Goal: Task Accomplishment & Management: Manage account settings

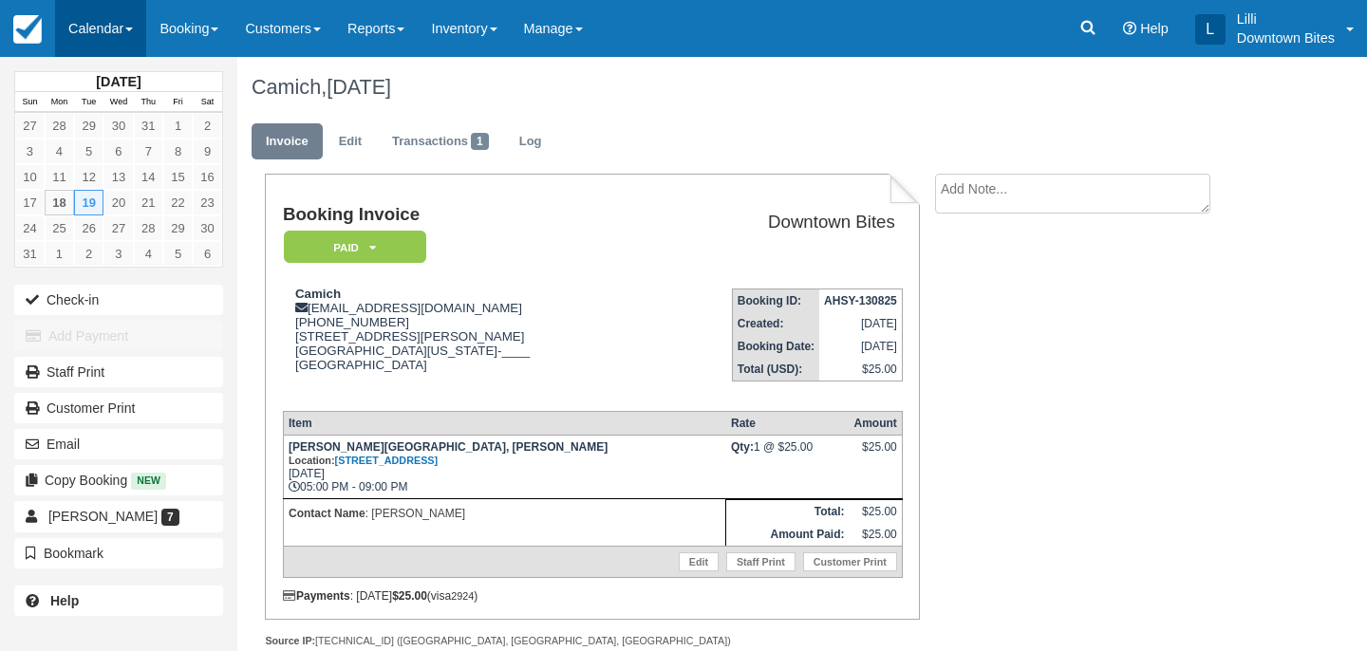
click at [108, 30] on link "Calendar" at bounding box center [100, 28] width 91 height 57
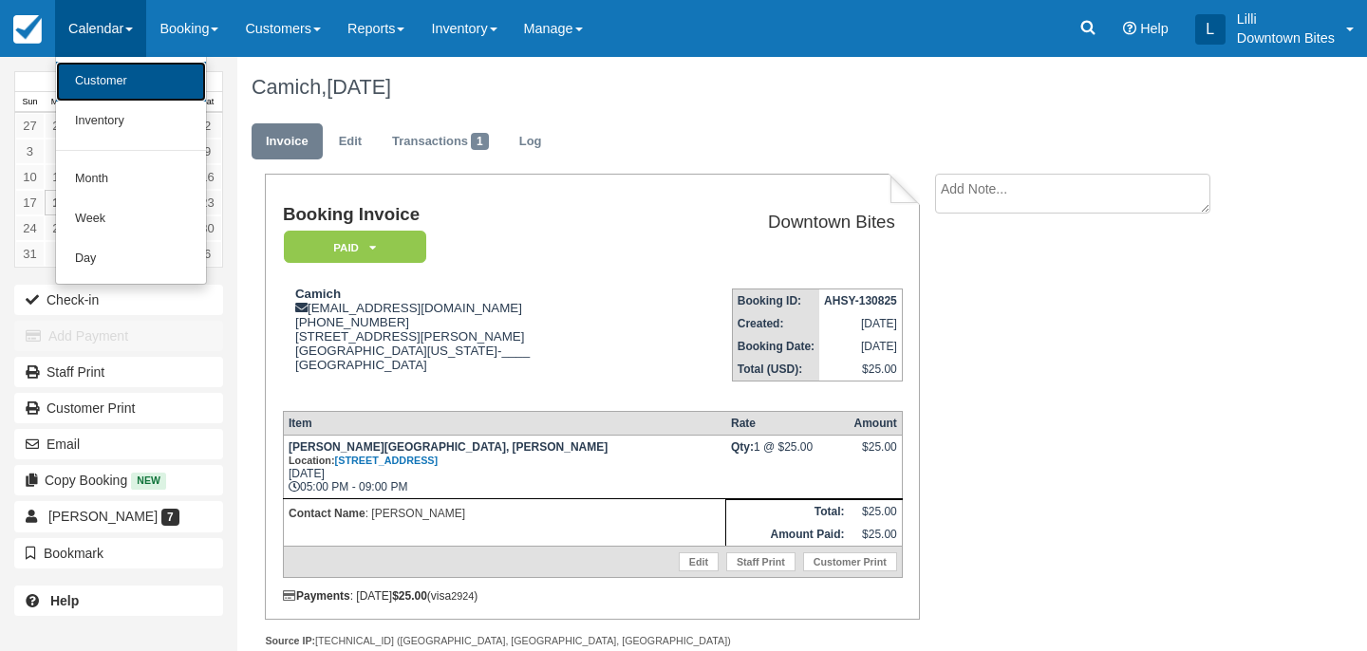
click at [90, 95] on link "Customer" at bounding box center [131, 82] width 150 height 40
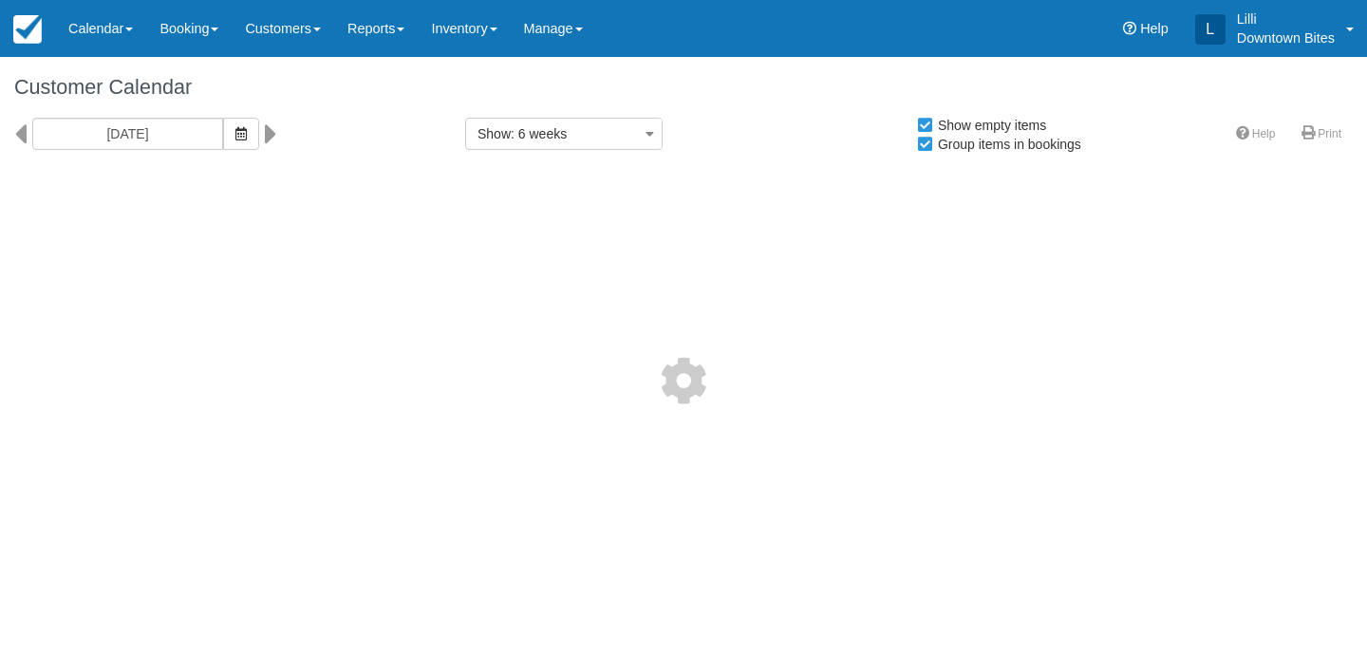
select select
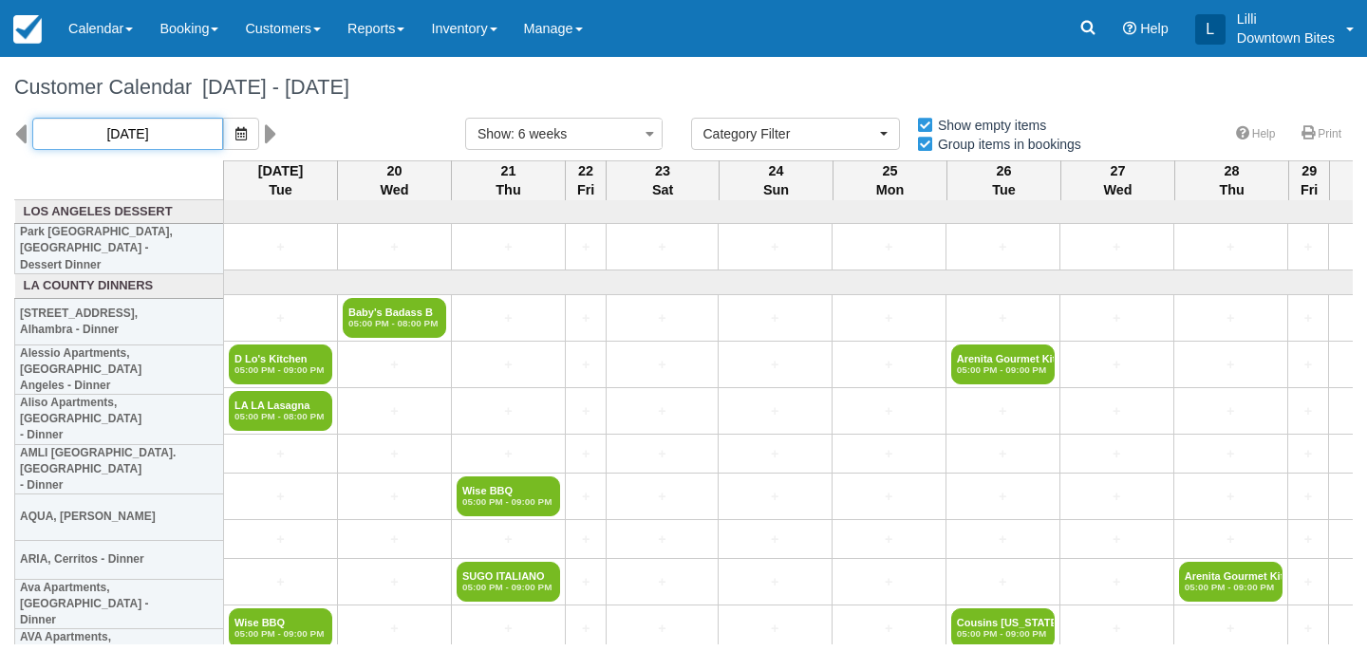
click at [136, 129] on input "08/19/25" at bounding box center [127, 134] width 191 height 32
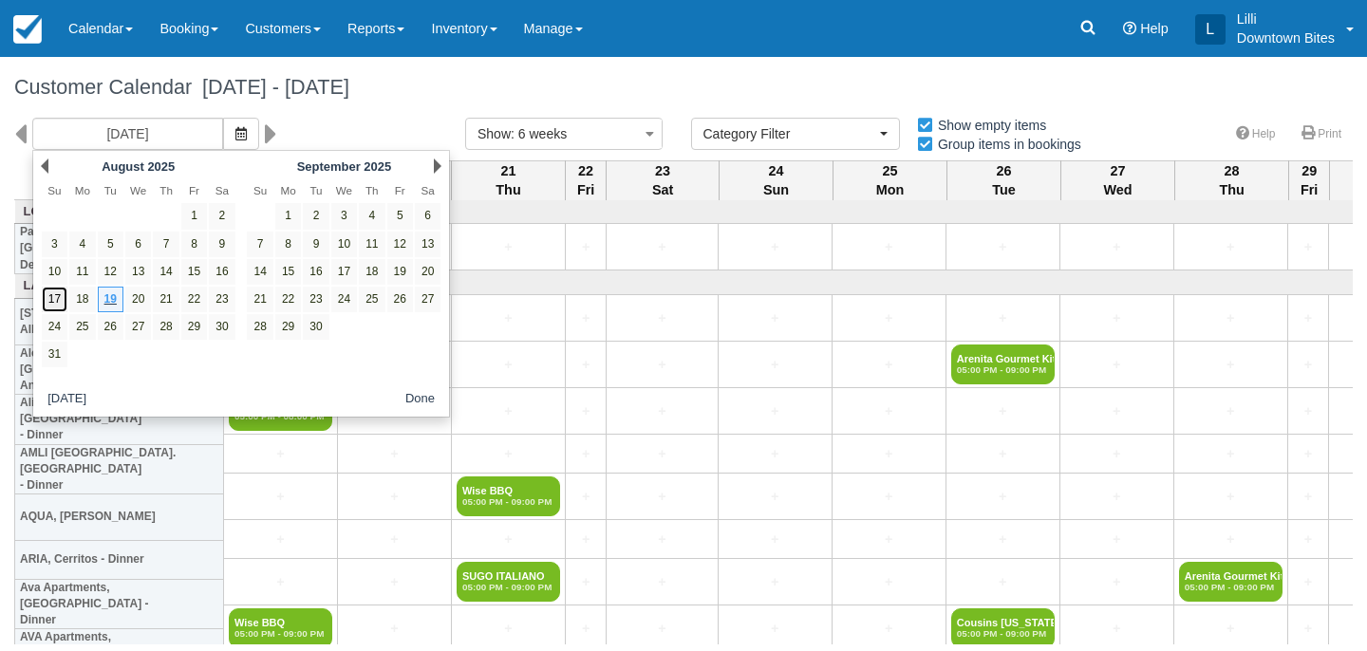
click at [52, 304] on link "17" at bounding box center [55, 300] width 26 height 26
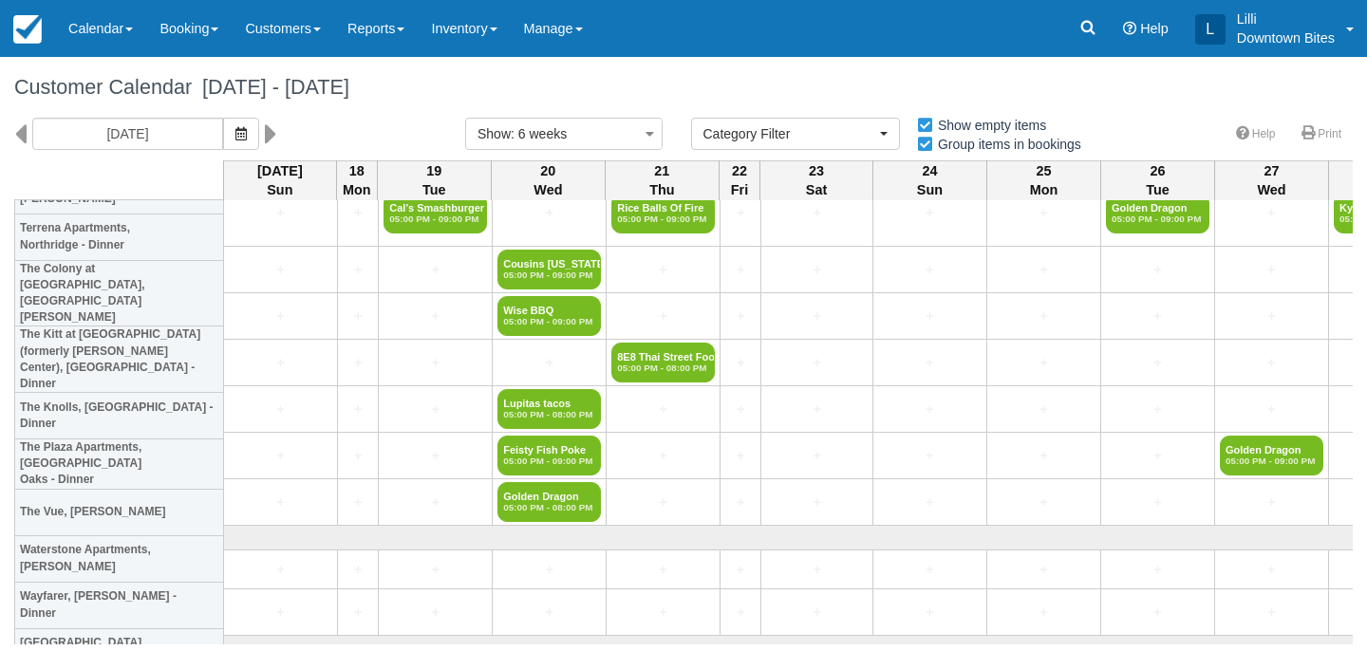
scroll to position [1878, 0]
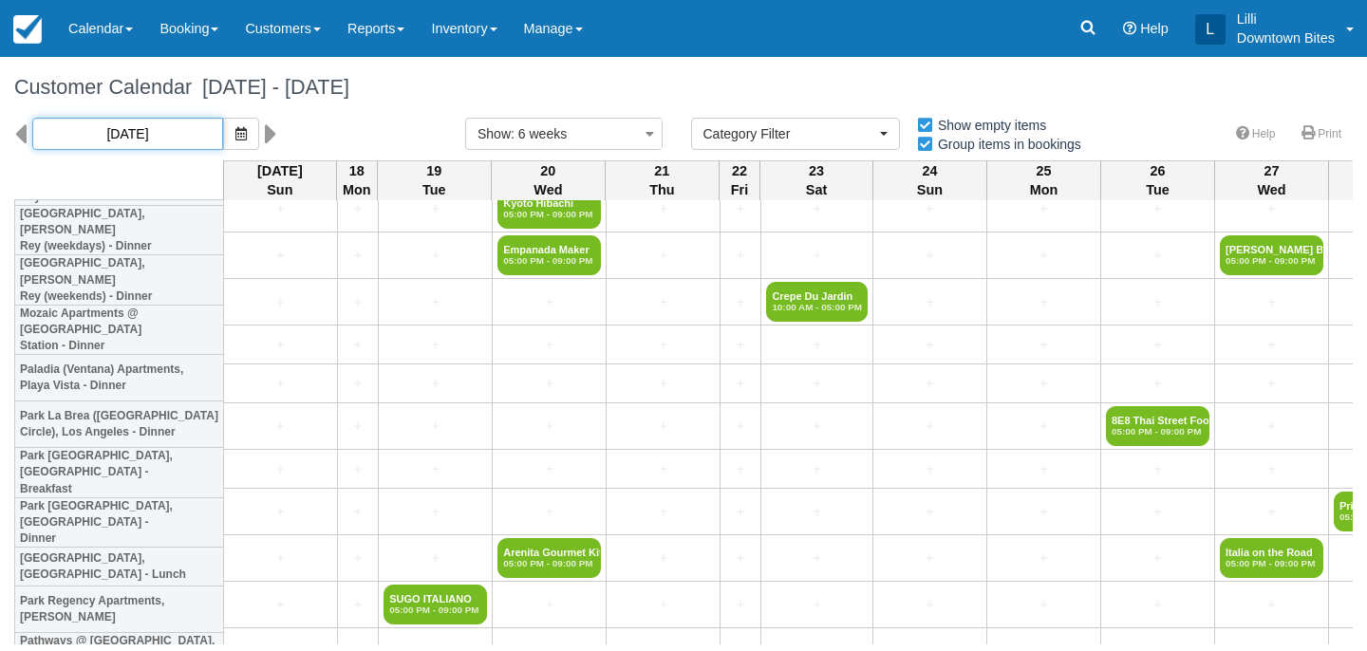
click at [149, 126] on input "08/17/25" at bounding box center [127, 134] width 191 height 32
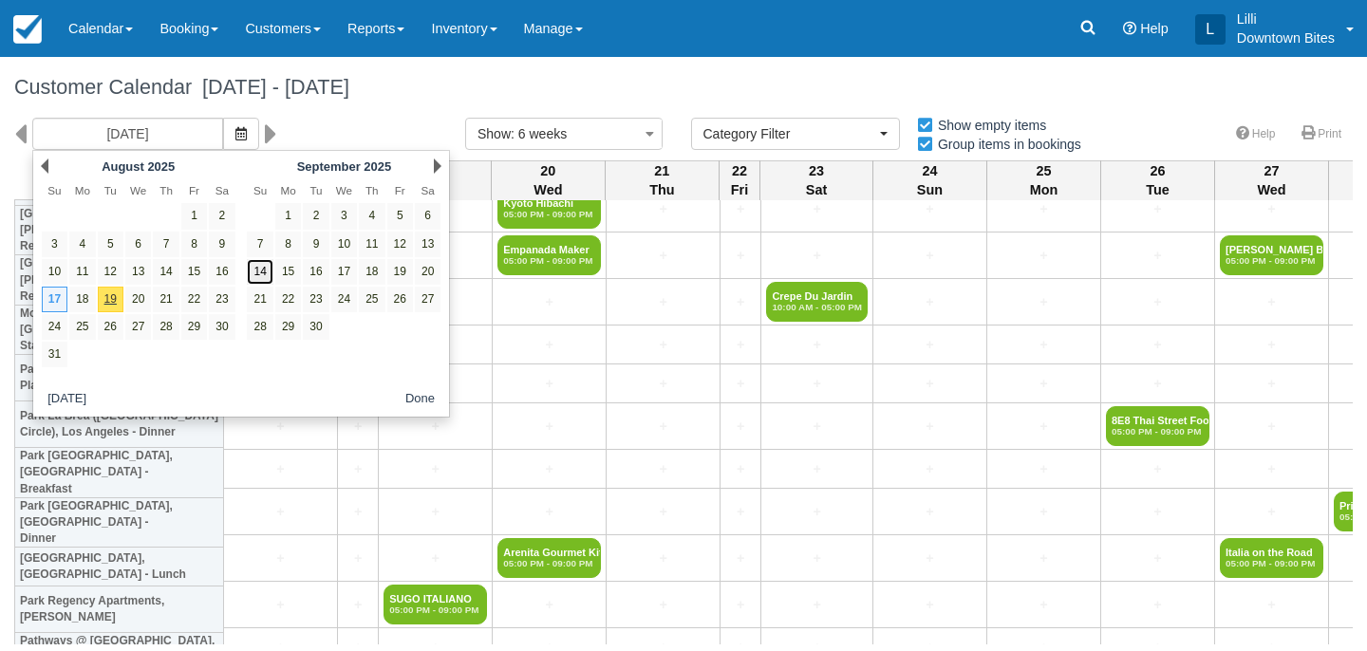
click at [258, 274] on link "14" at bounding box center [260, 272] width 26 height 26
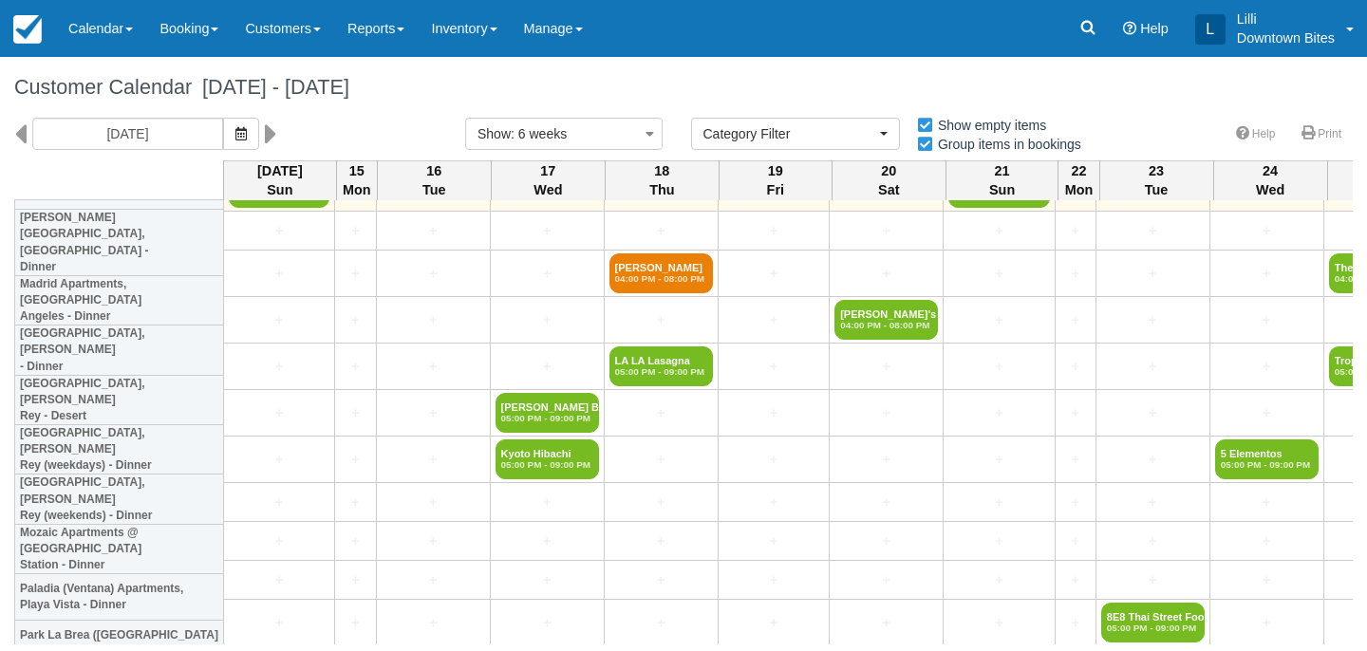
scroll to position [1479, 0]
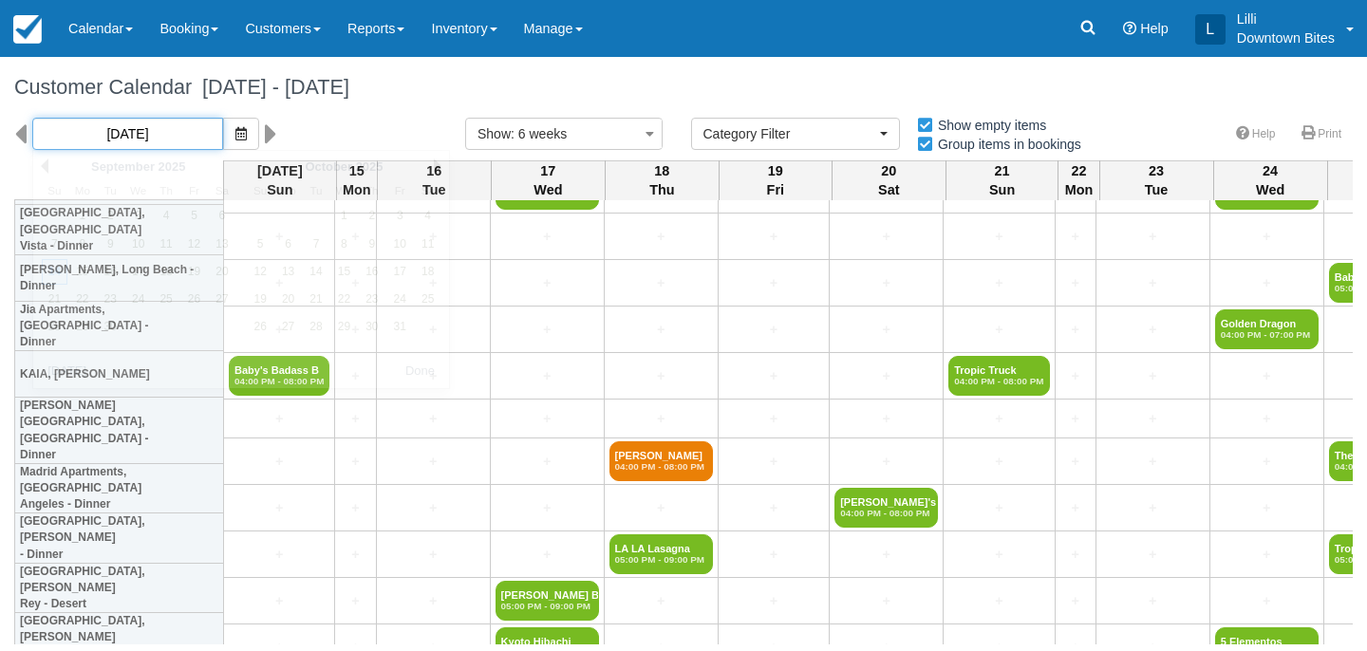
click at [60, 139] on input "09/14/25" at bounding box center [127, 134] width 191 height 32
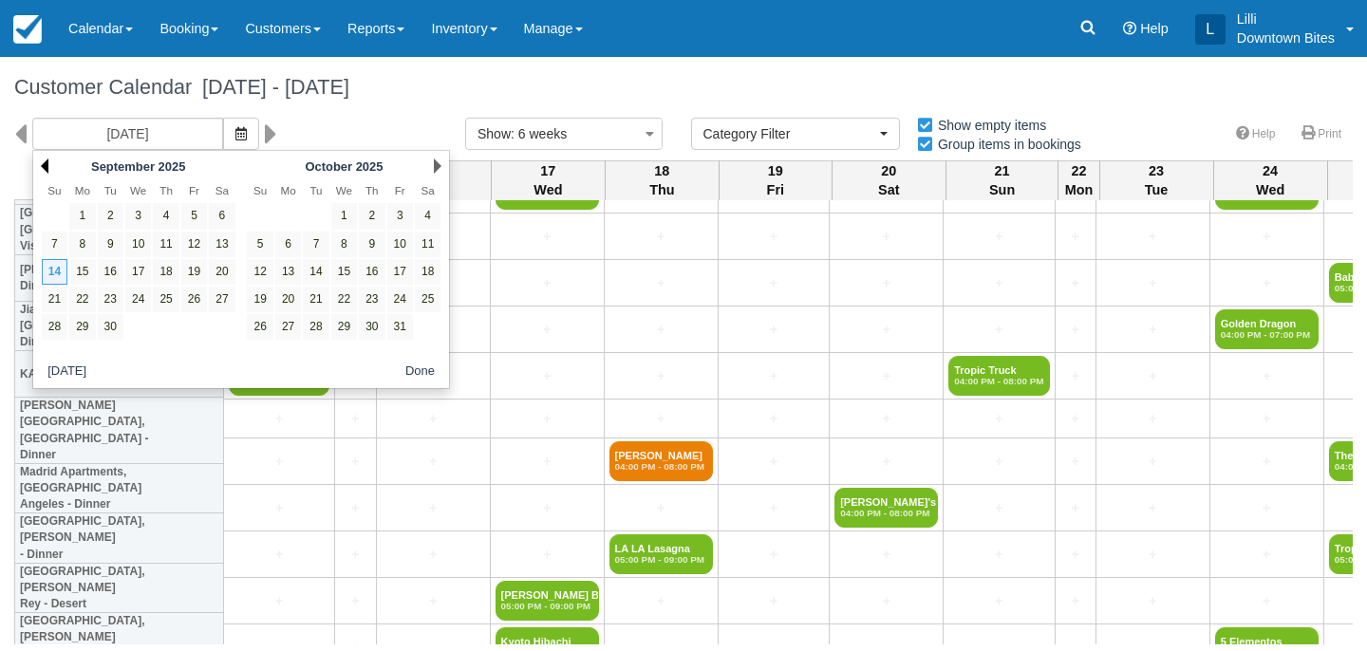
click at [47, 167] on link "Prev" at bounding box center [45, 166] width 8 height 15
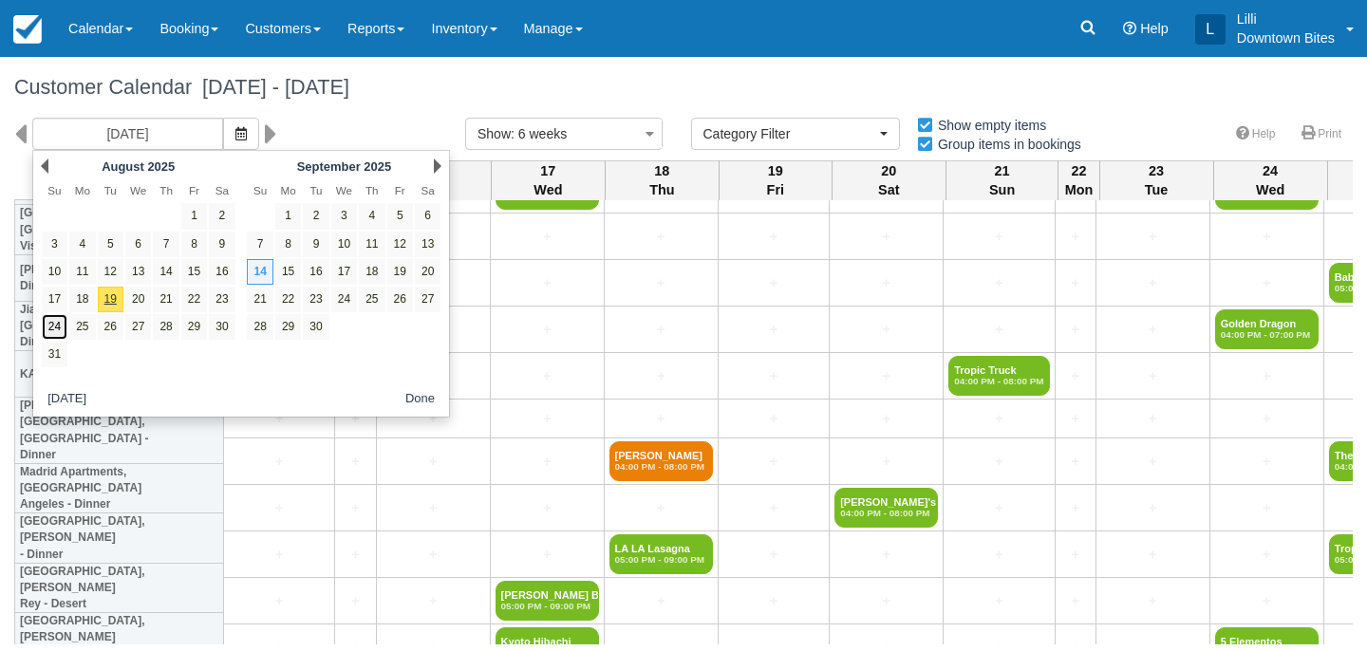
click at [53, 322] on link "24" at bounding box center [55, 327] width 26 height 26
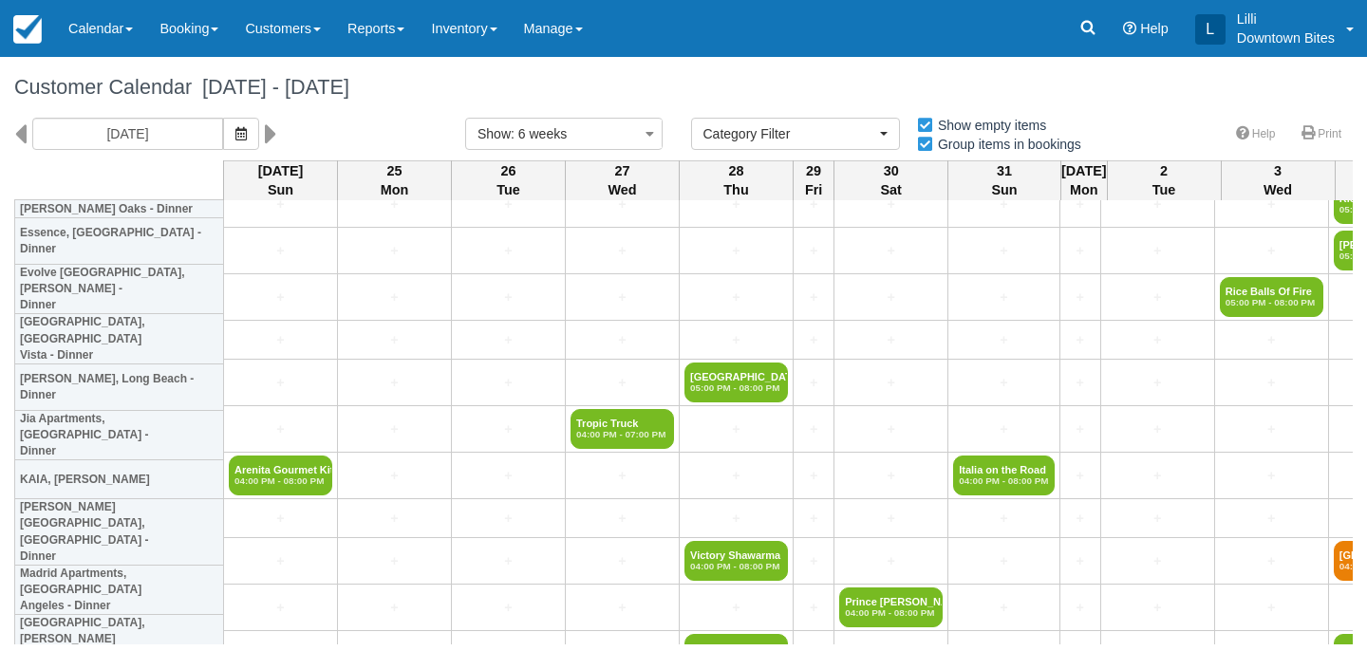
scroll to position [1394, 0]
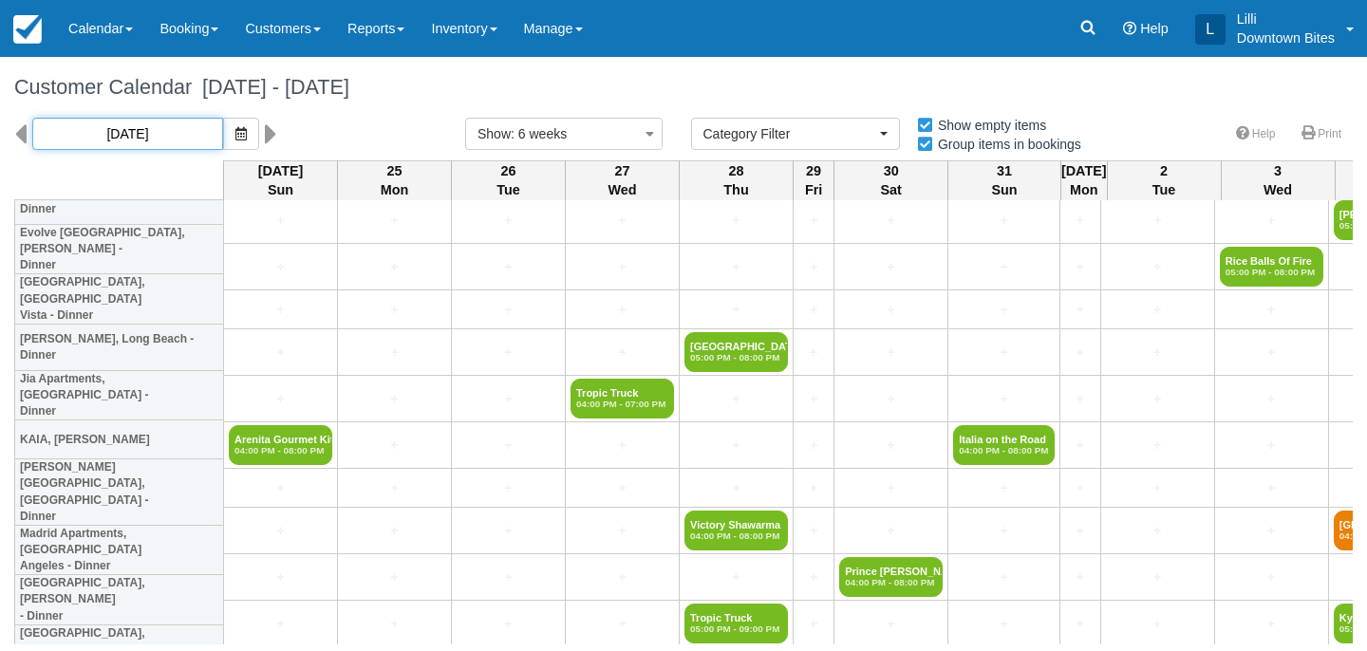
click at [151, 135] on input "08/24/25" at bounding box center [127, 134] width 191 height 32
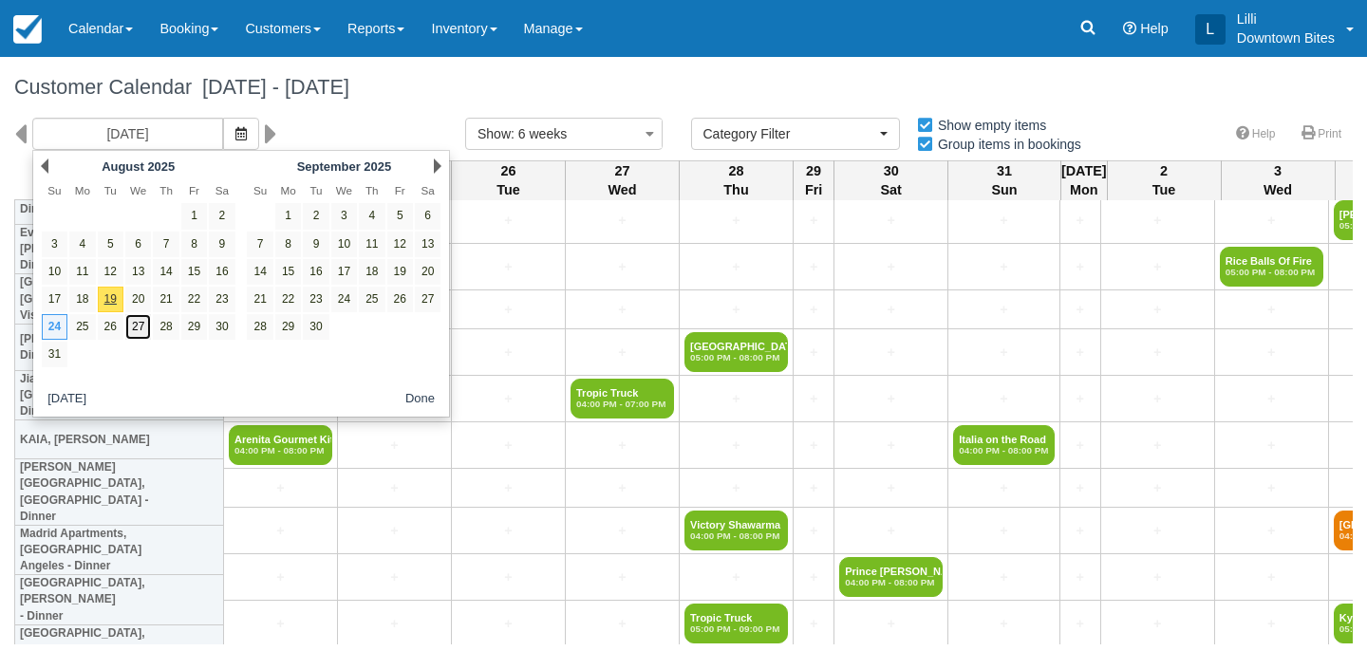
click at [142, 332] on link "27" at bounding box center [138, 327] width 26 height 26
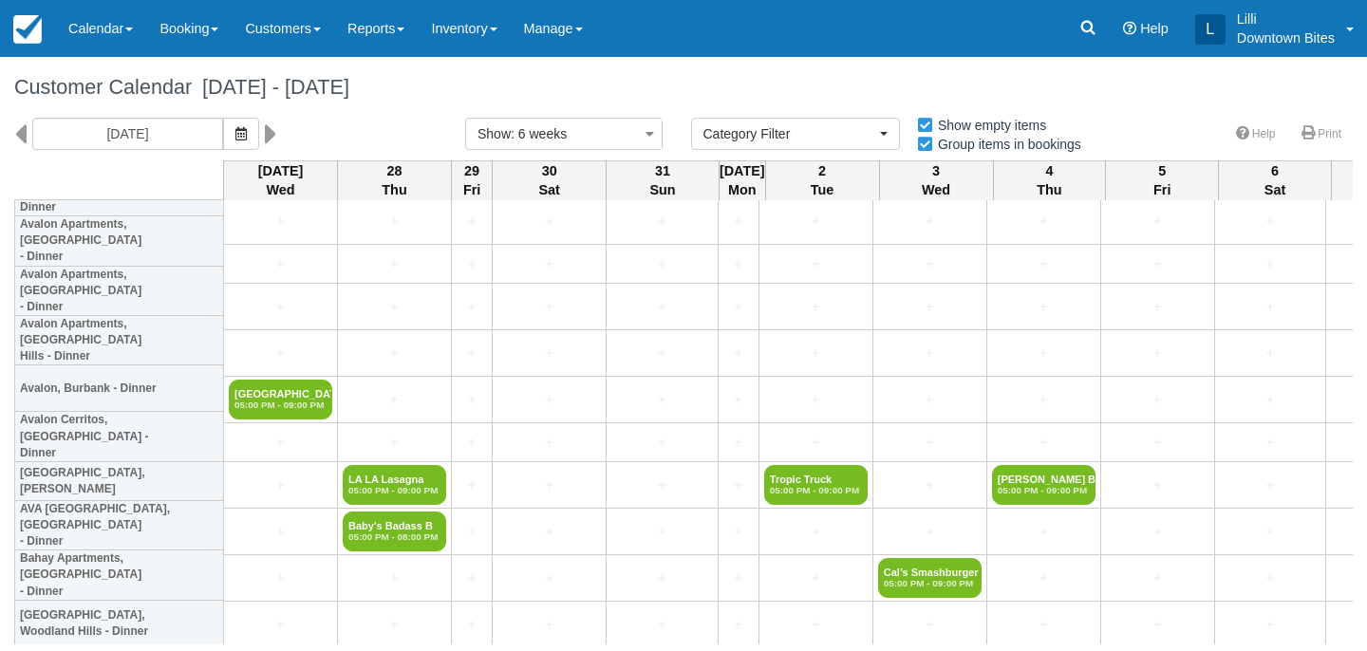
scroll to position [462, 0]
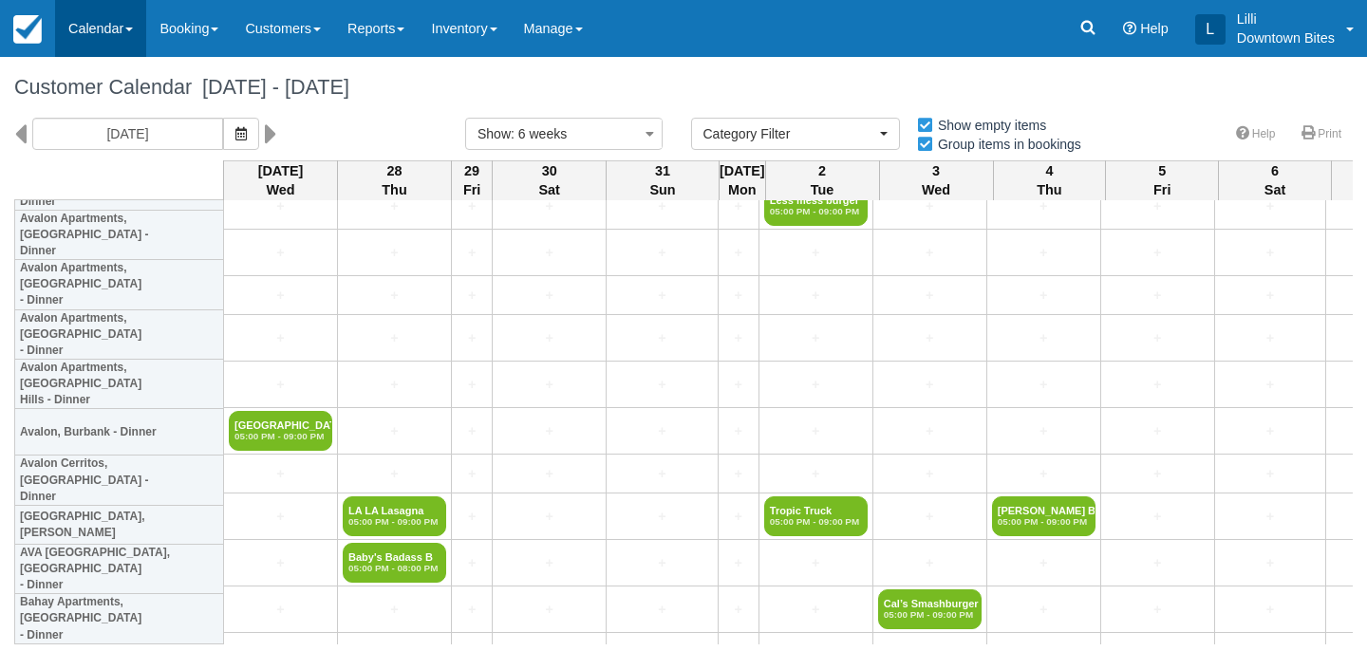
click at [107, 31] on link "Calendar" at bounding box center [100, 28] width 91 height 57
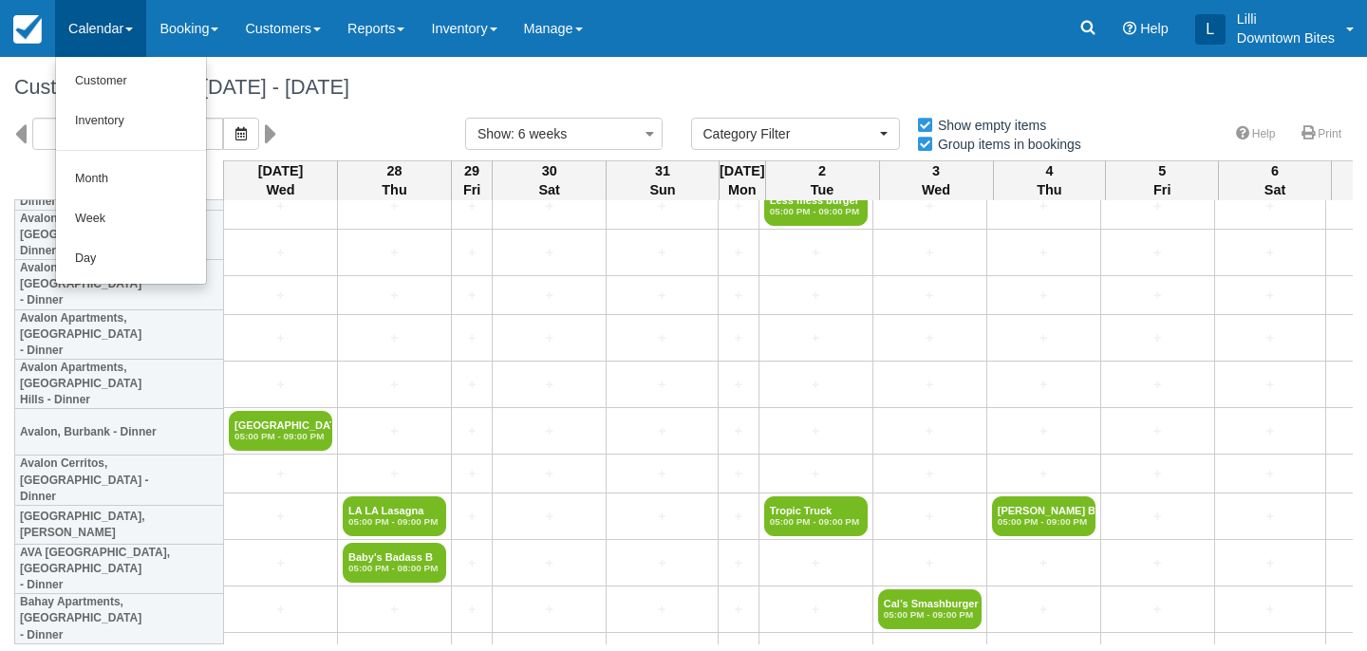
click at [262, 65] on div "Customer Calendar August 27 - October 08 2025" at bounding box center [683, 87] width 1367 height 61
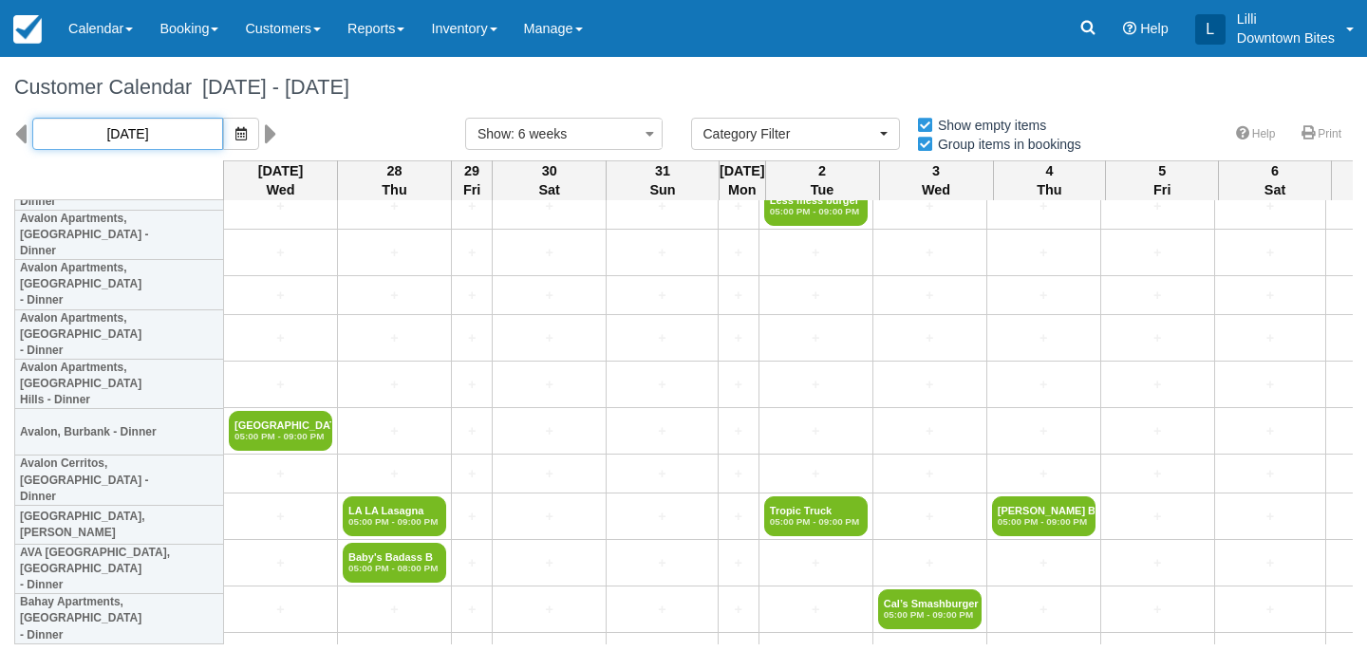
click at [171, 129] on input "08/27/25" at bounding box center [127, 134] width 191 height 32
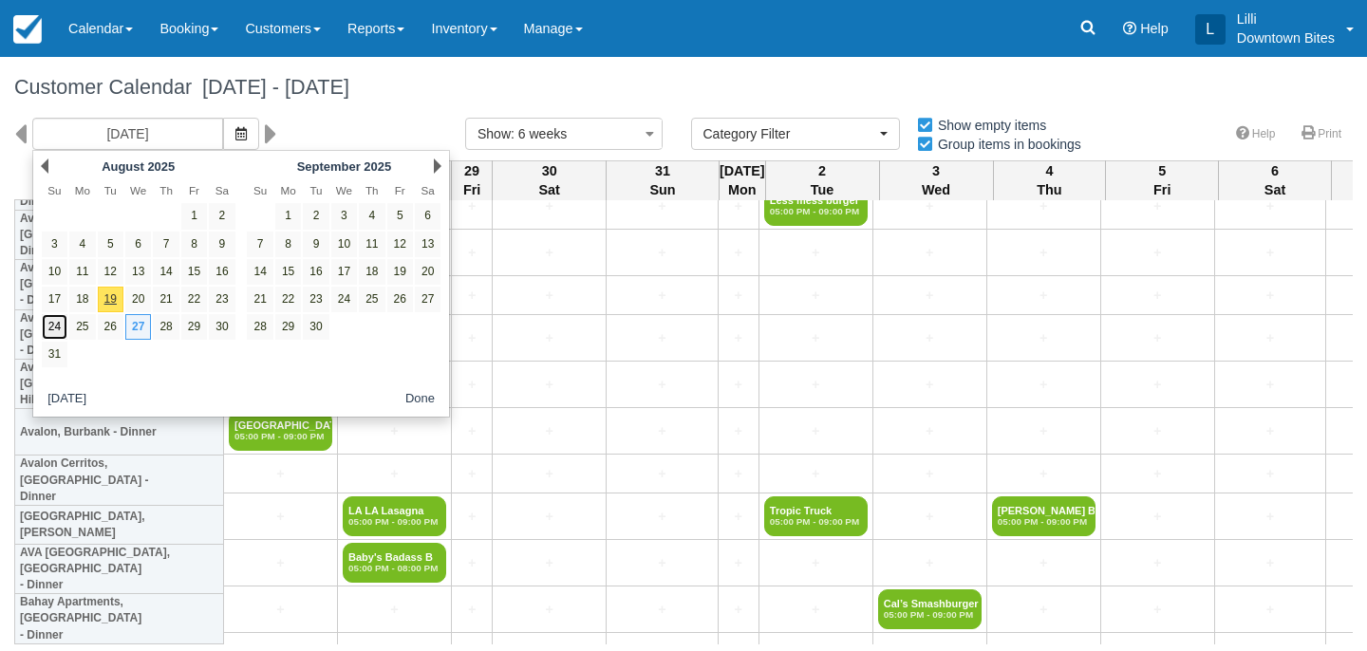
click at [52, 325] on link "24" at bounding box center [55, 327] width 26 height 26
type input "08/24/25"
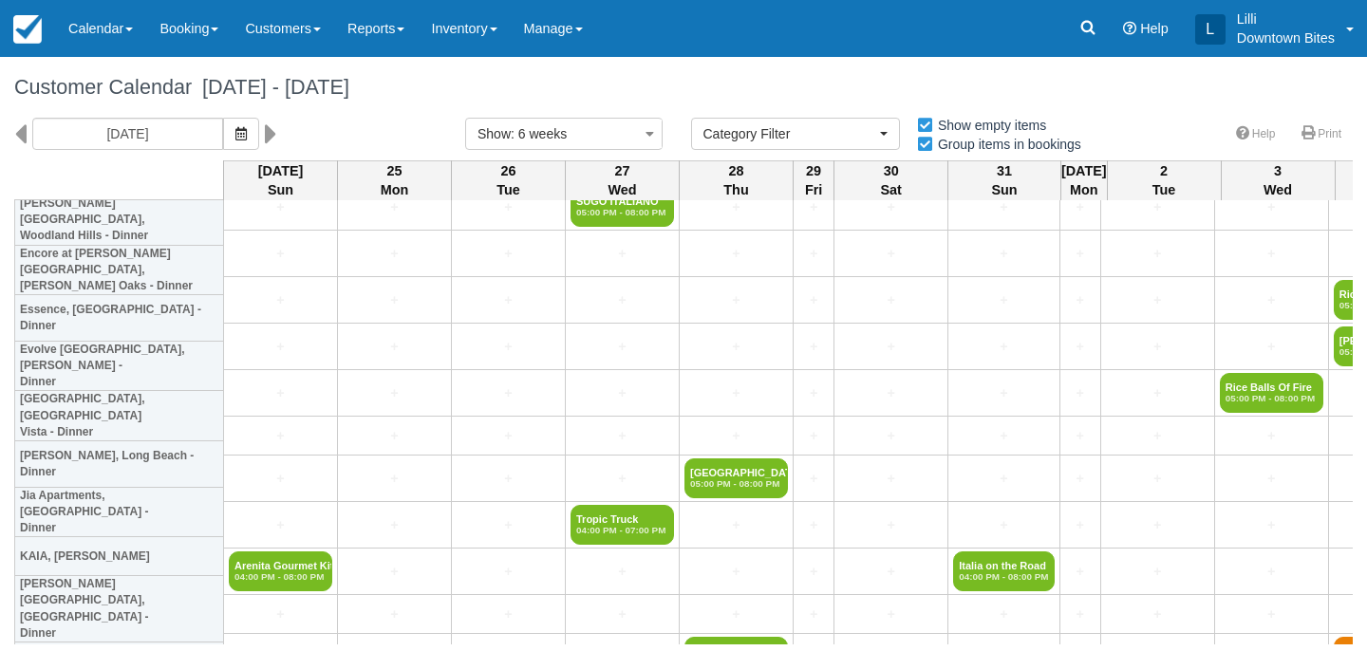
scroll to position [1279, 0]
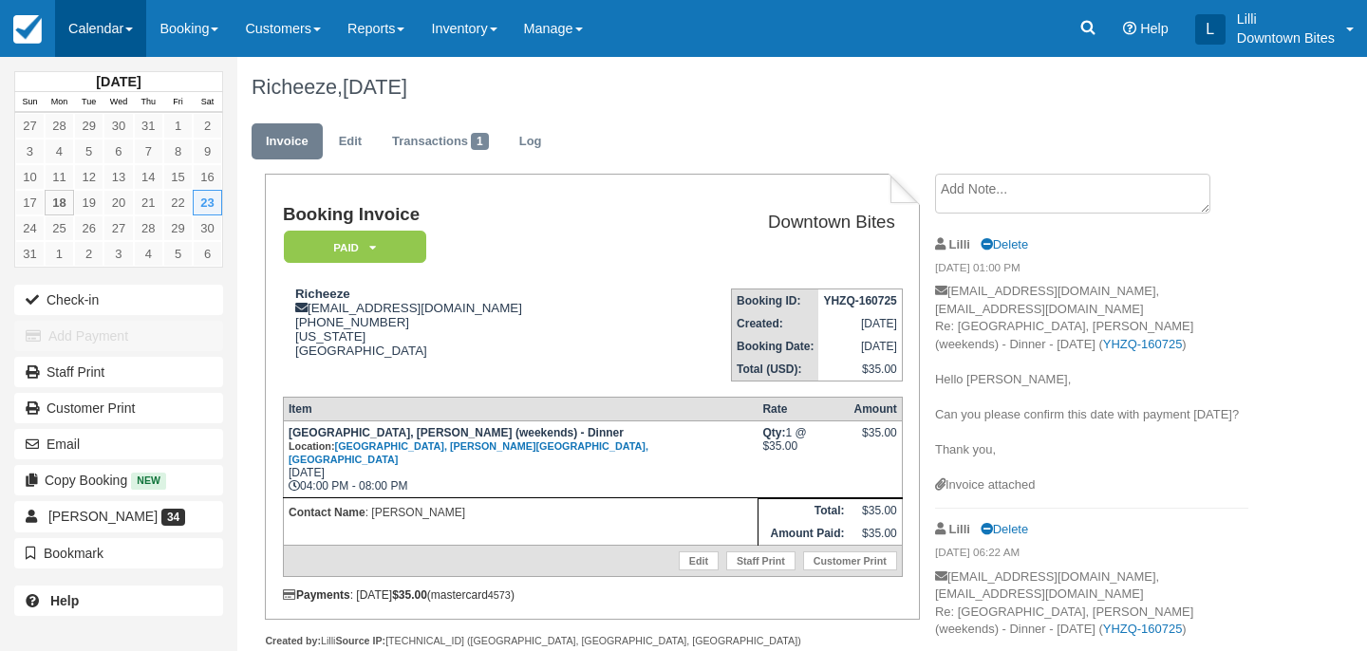
click at [118, 28] on link "Calendar" at bounding box center [100, 28] width 91 height 57
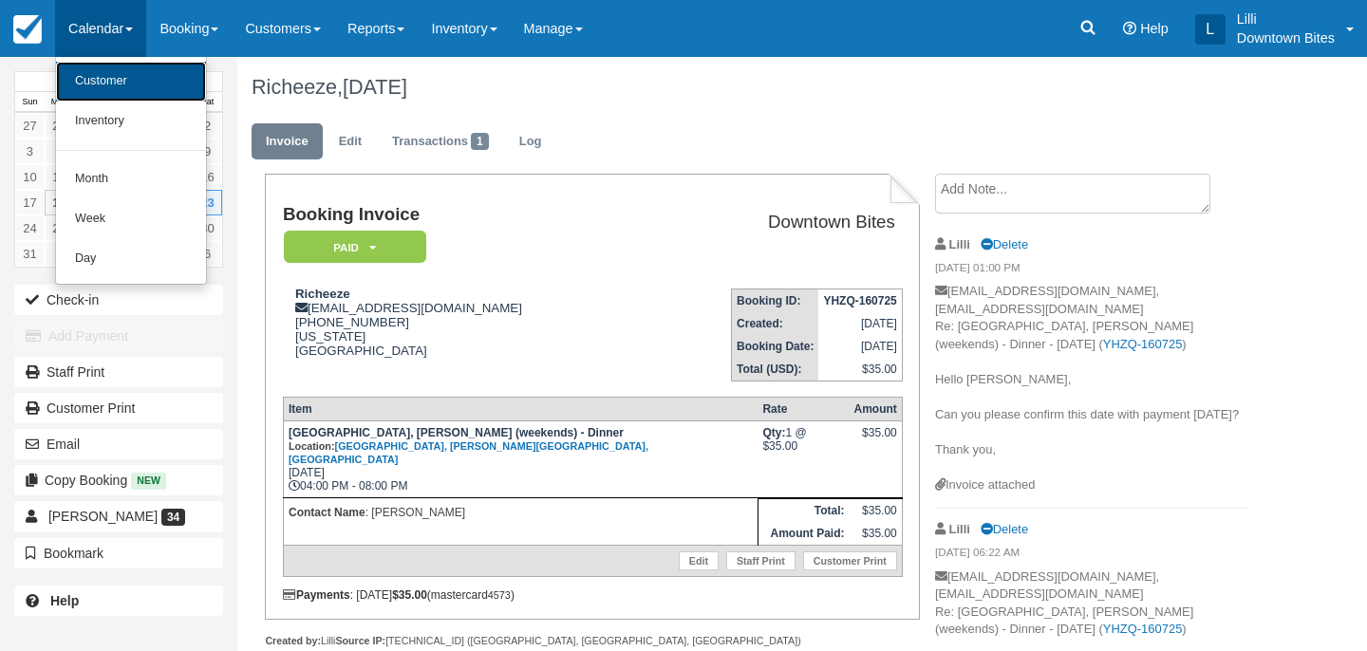
click at [128, 85] on link "Customer" at bounding box center [131, 82] width 150 height 40
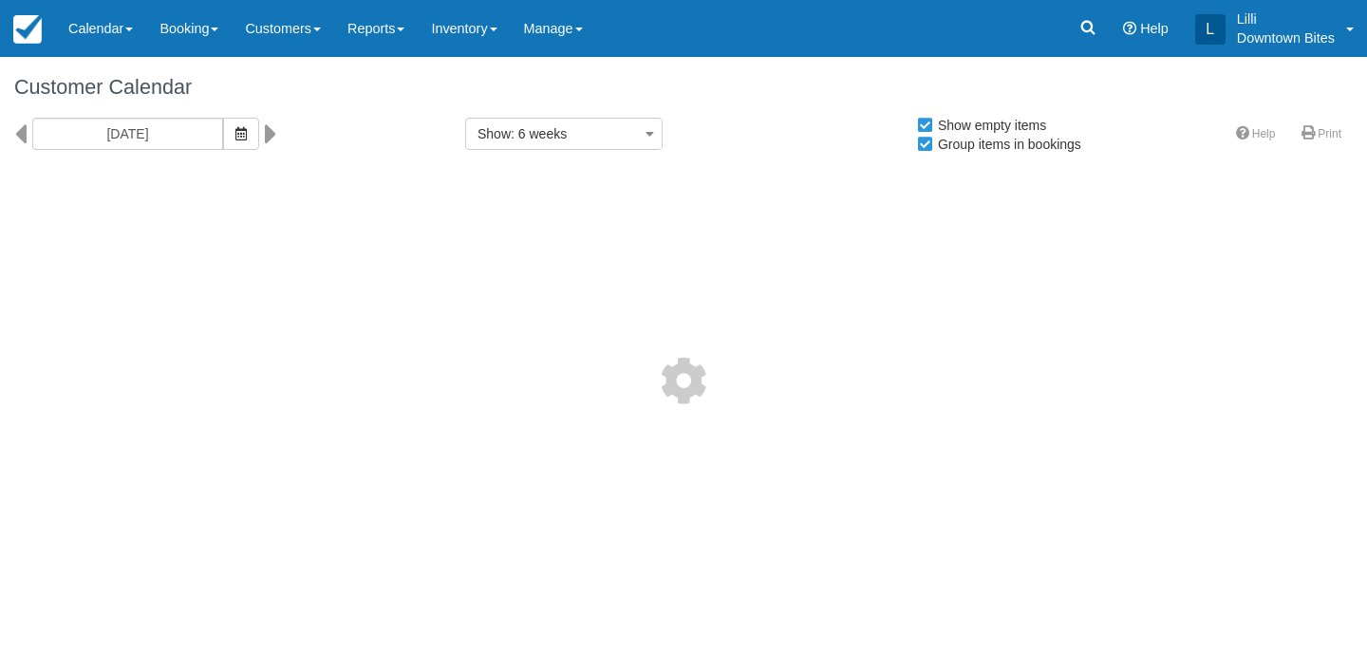
select select
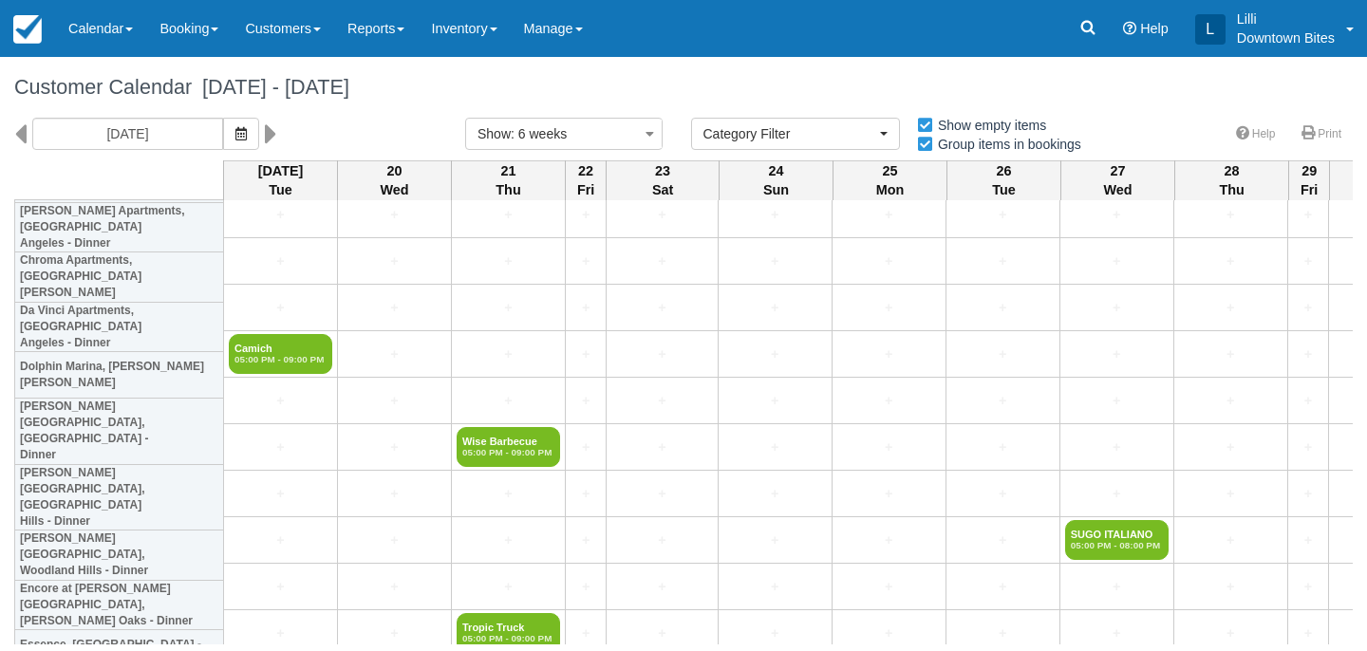
scroll to position [951, 0]
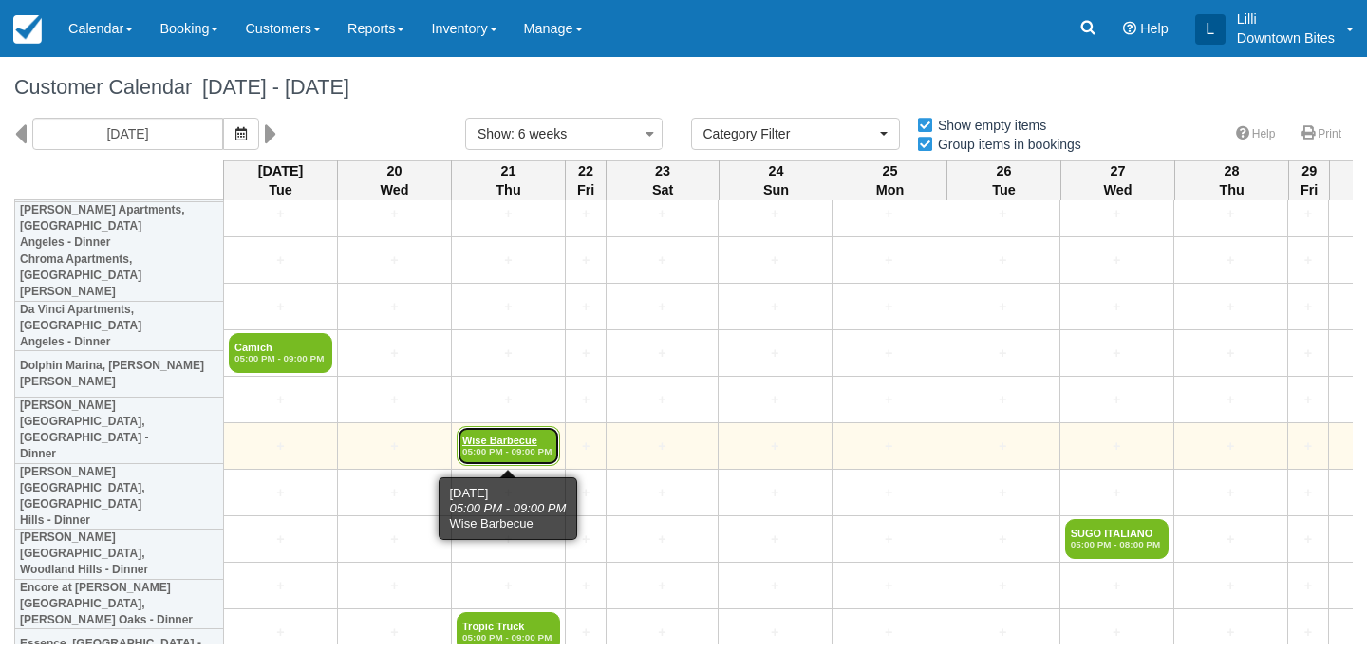
click at [501, 445] on link "Wise Barbecue 05:00 PM - 09:00 PM" at bounding box center [509, 446] width 104 height 40
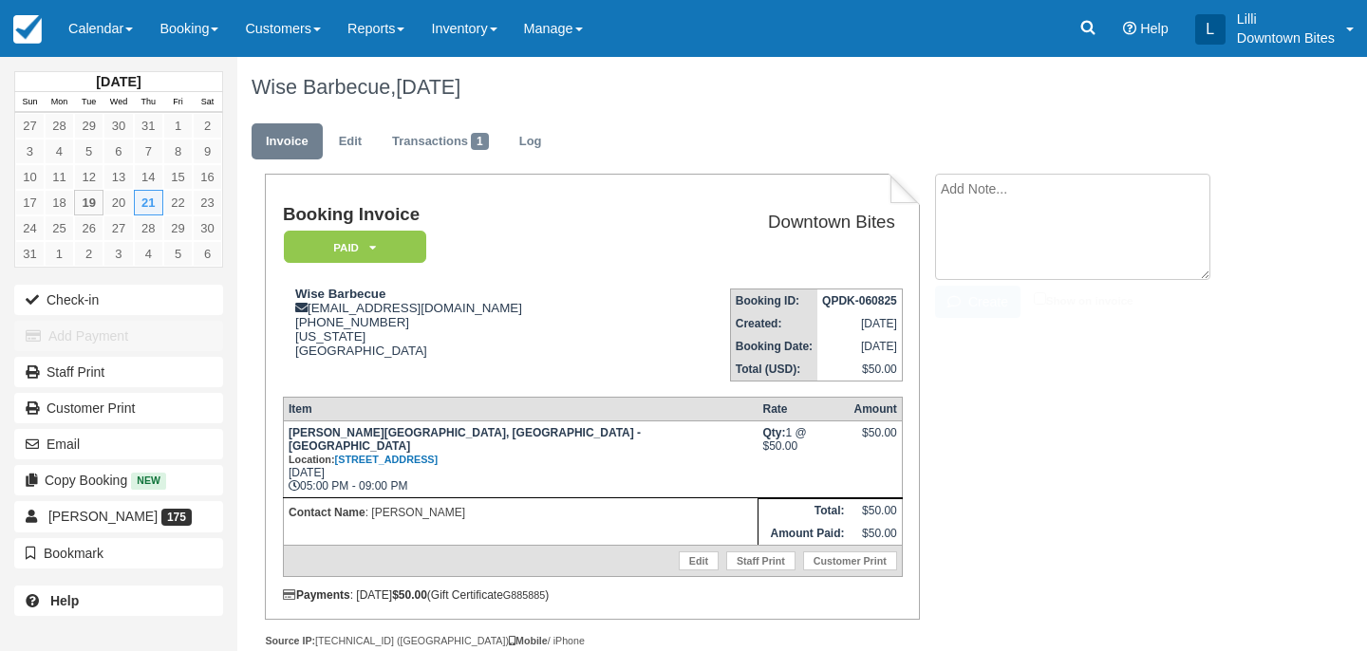
click at [1054, 187] on textarea at bounding box center [1072, 227] width 275 height 106
paste textarea "[PERSON_NAME] 9:25 AM (1 hour ago) to me Good Morning [PERSON_NAME], I picked u…"
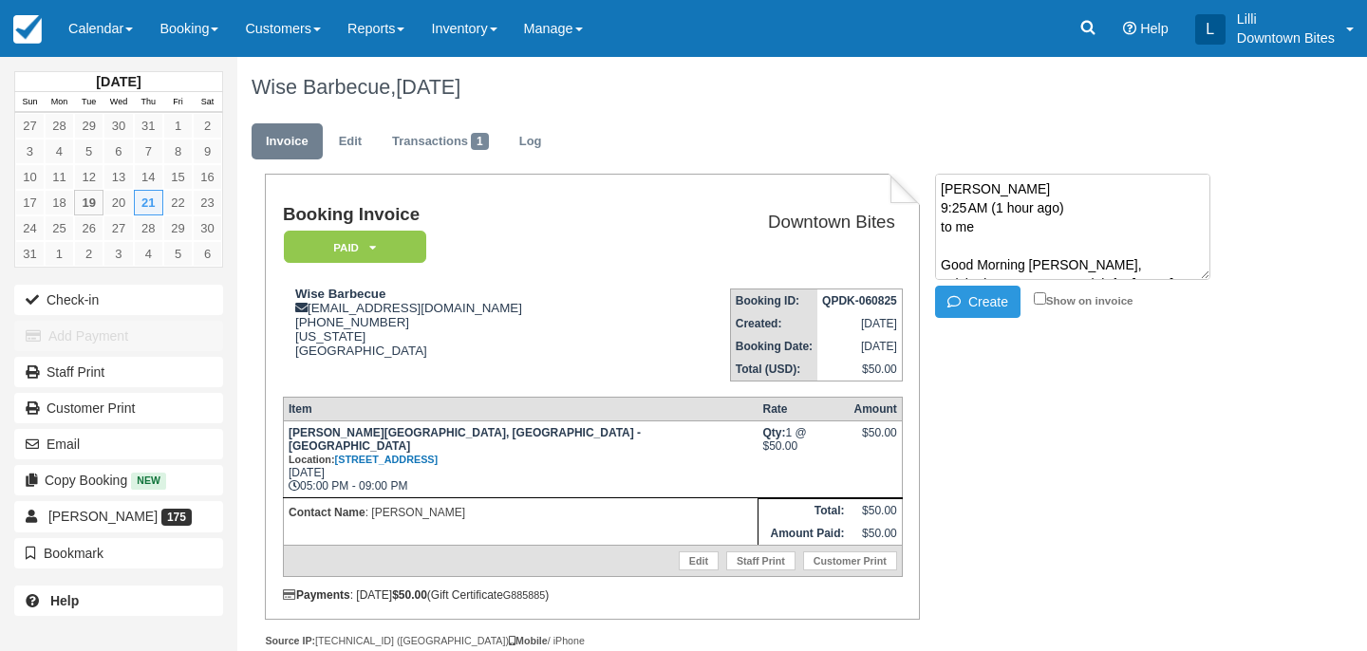
scroll to position [240, 0]
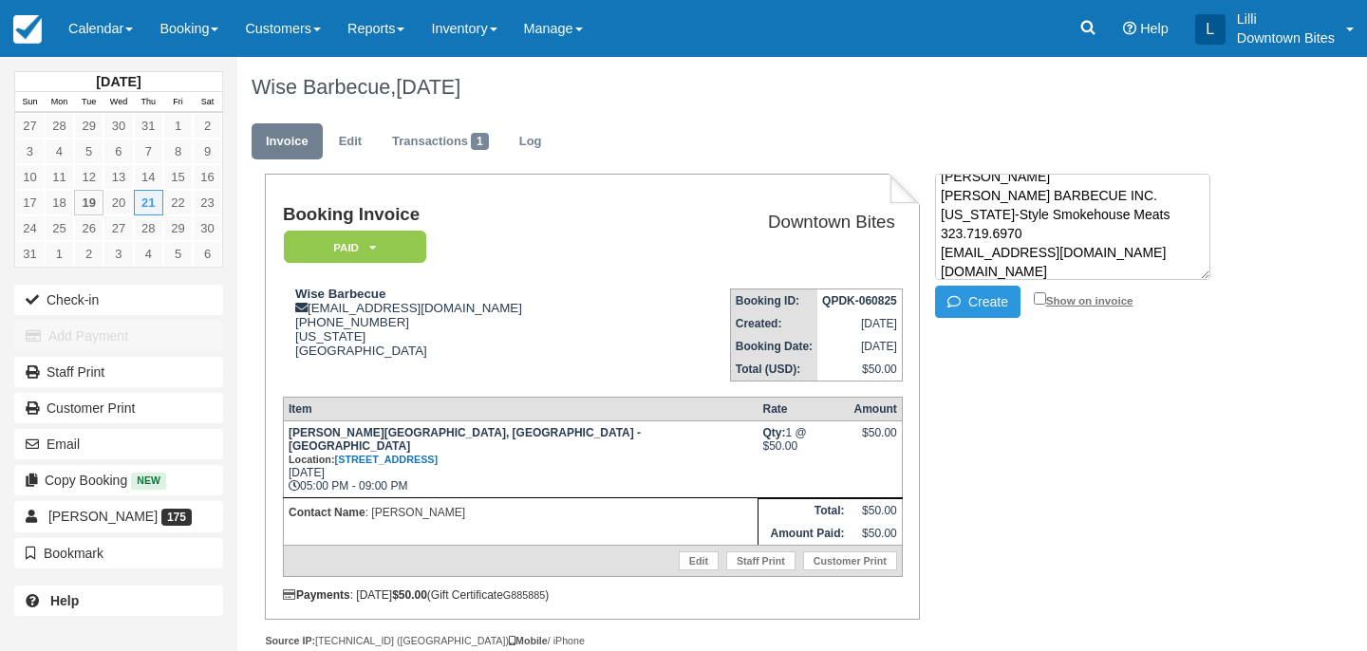
type textarea "[PERSON_NAME] 9:25 AM (1 hour ago) to me Good Morning [PERSON_NAME], I picked u…"
click at [1041, 303] on input "Show on invoice" at bounding box center [1040, 298] width 12 height 12
checkbox input "true"
click at [979, 299] on button "Create" at bounding box center [977, 302] width 85 height 32
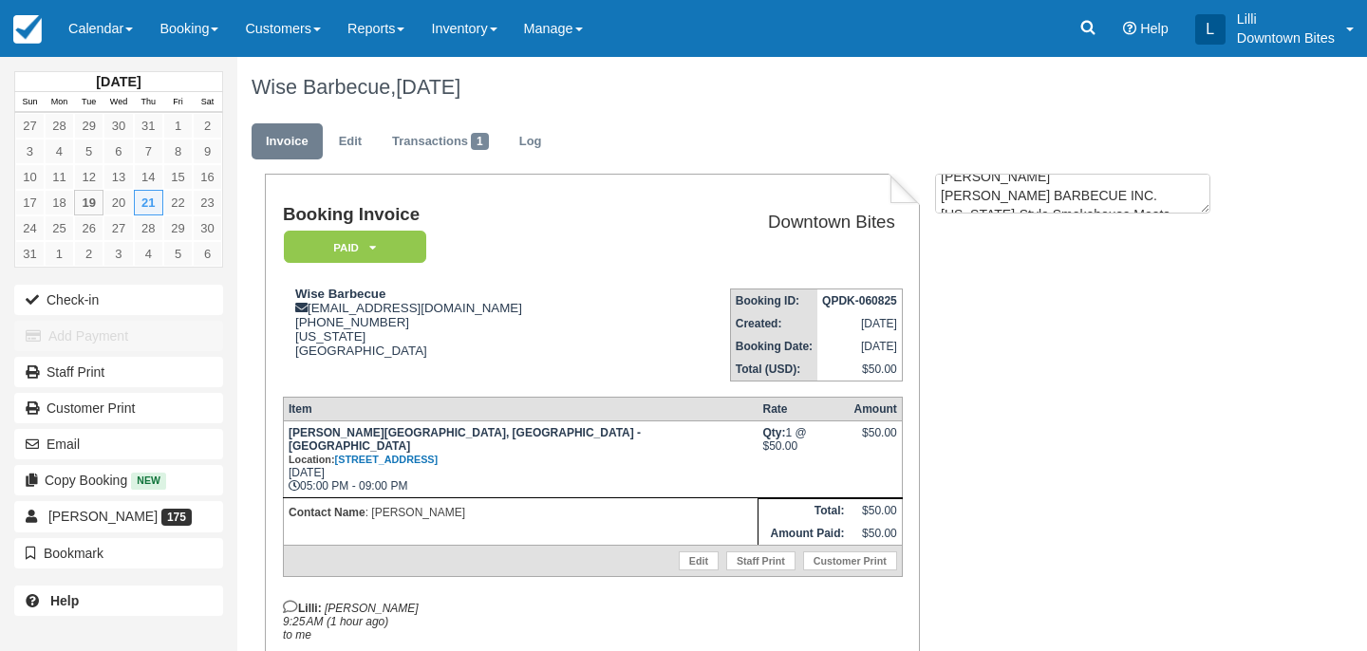
scroll to position [0, 0]
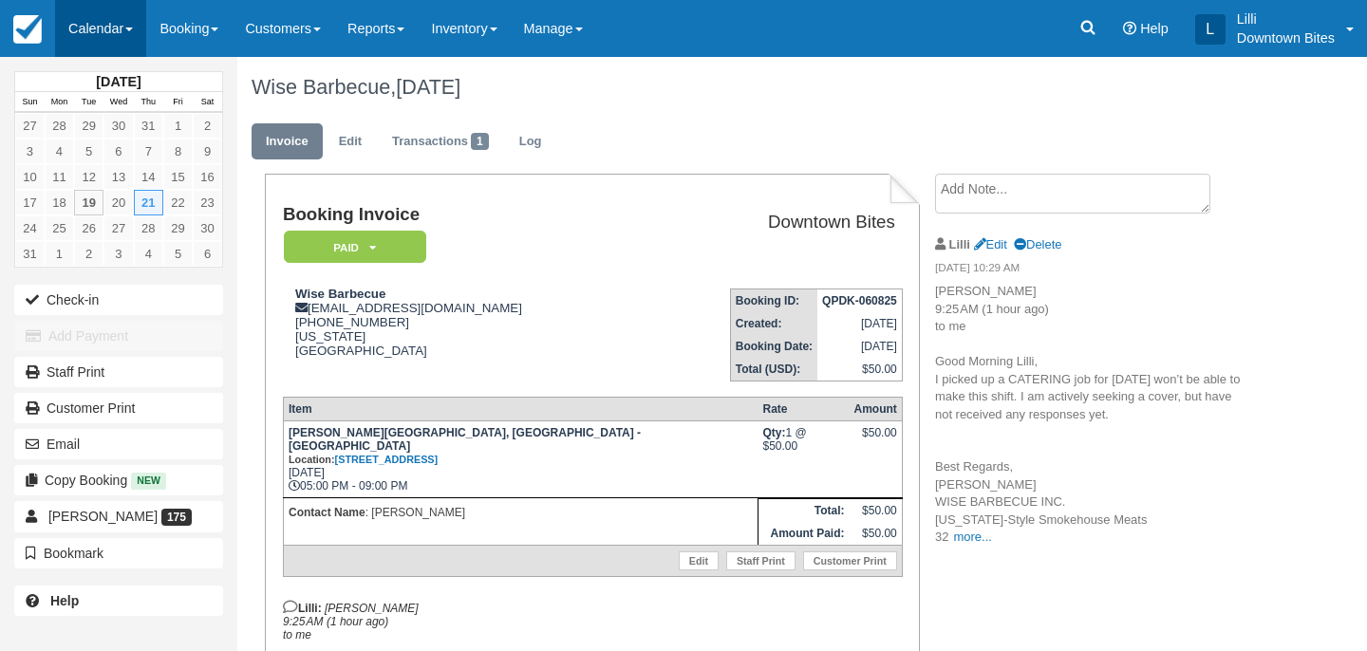
click at [111, 27] on link "Calendar" at bounding box center [100, 28] width 91 height 57
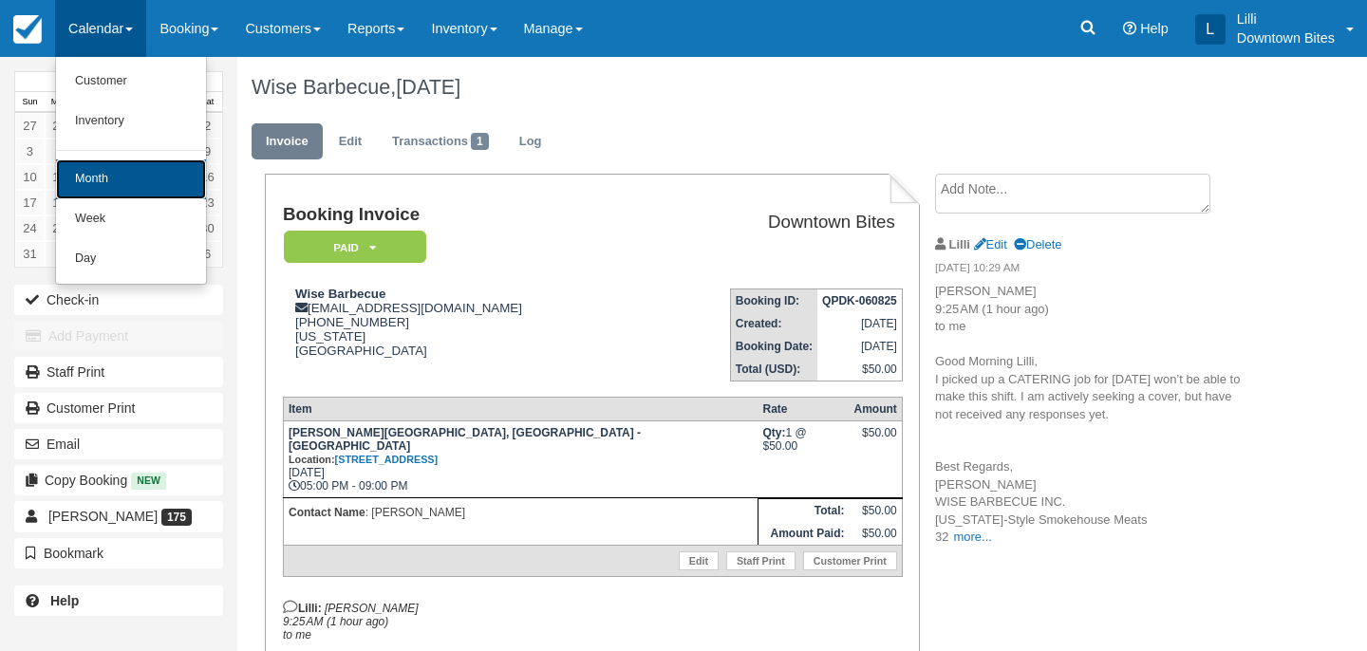
click at [113, 176] on link "Month" at bounding box center [131, 180] width 150 height 40
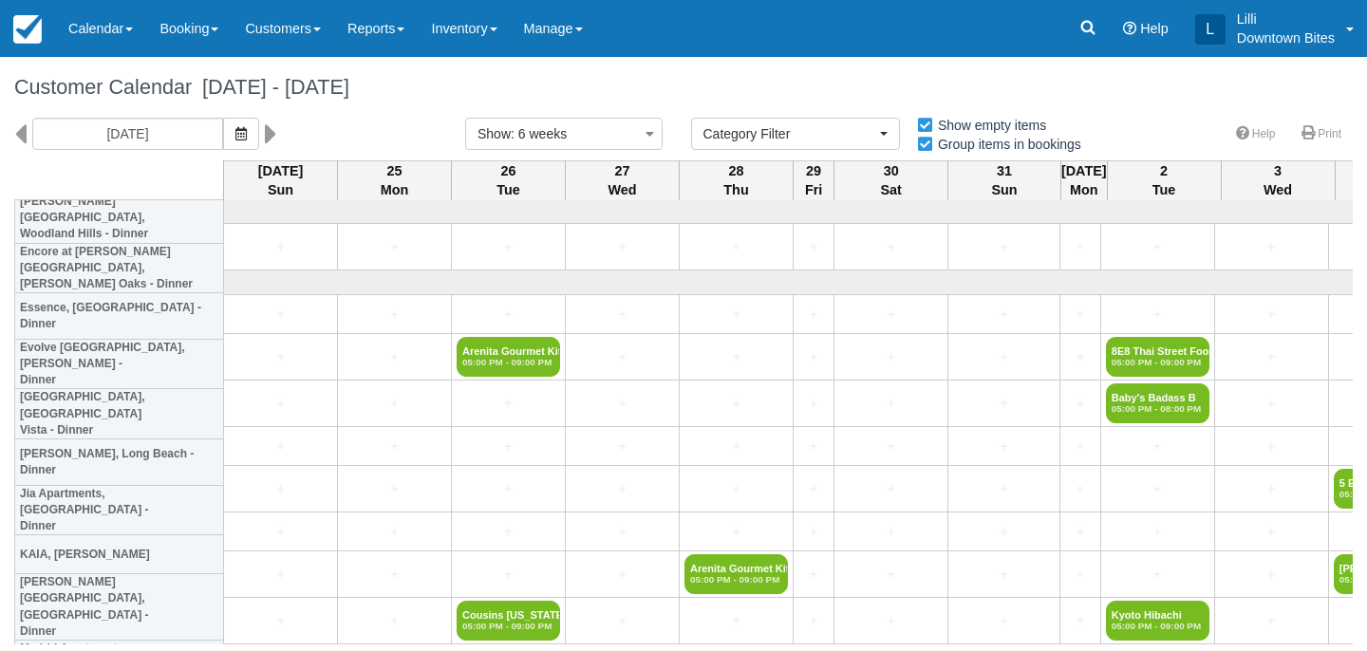
select select
click at [95, 27] on link "Calendar" at bounding box center [100, 28] width 91 height 57
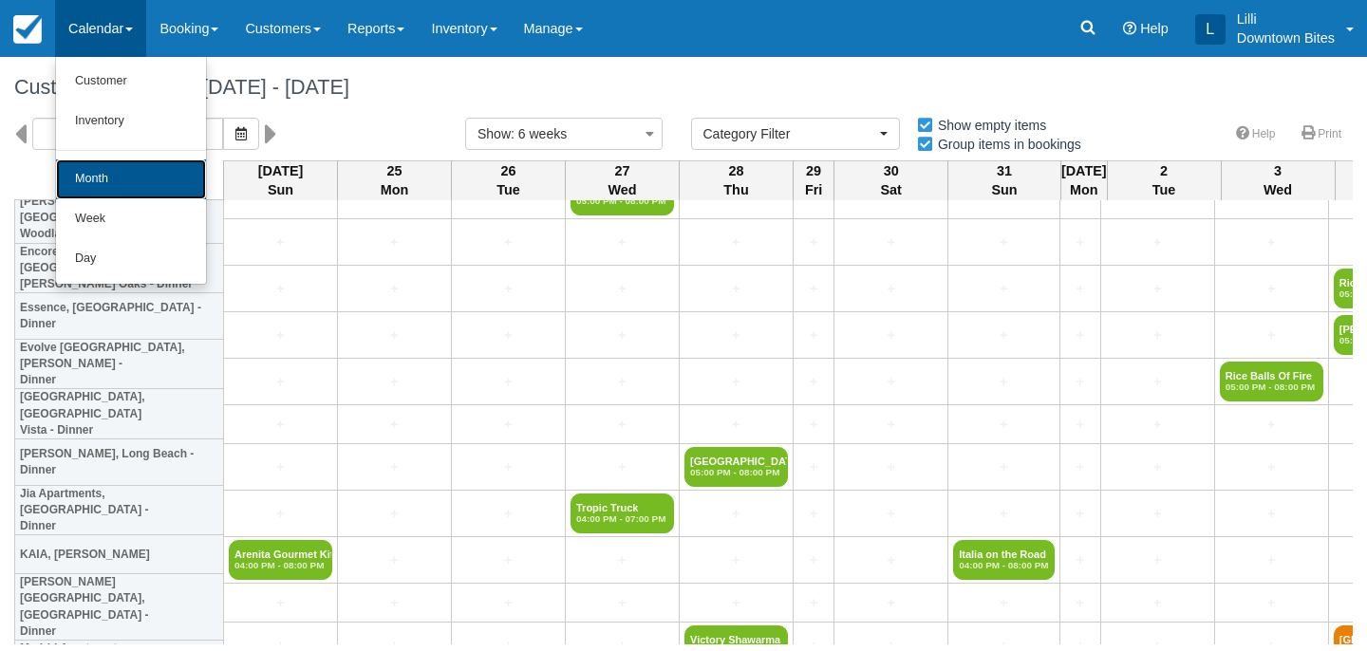
click at [89, 194] on link "Month" at bounding box center [131, 180] width 150 height 40
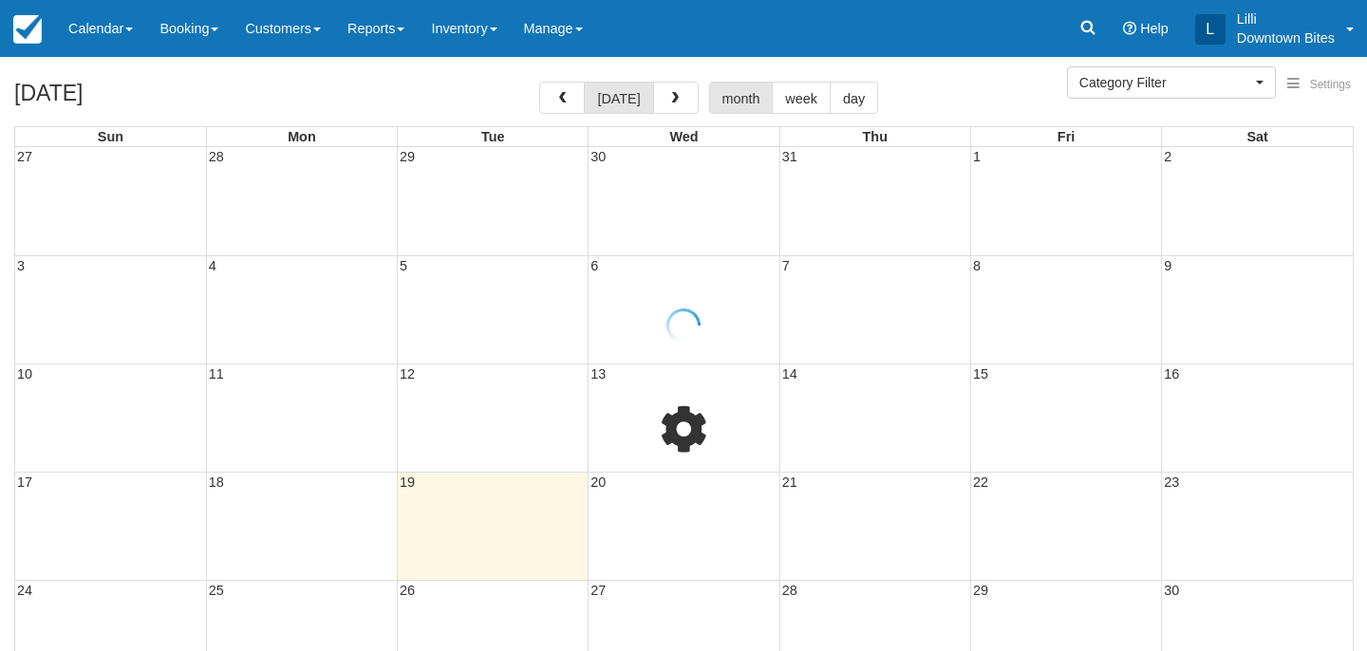
select select
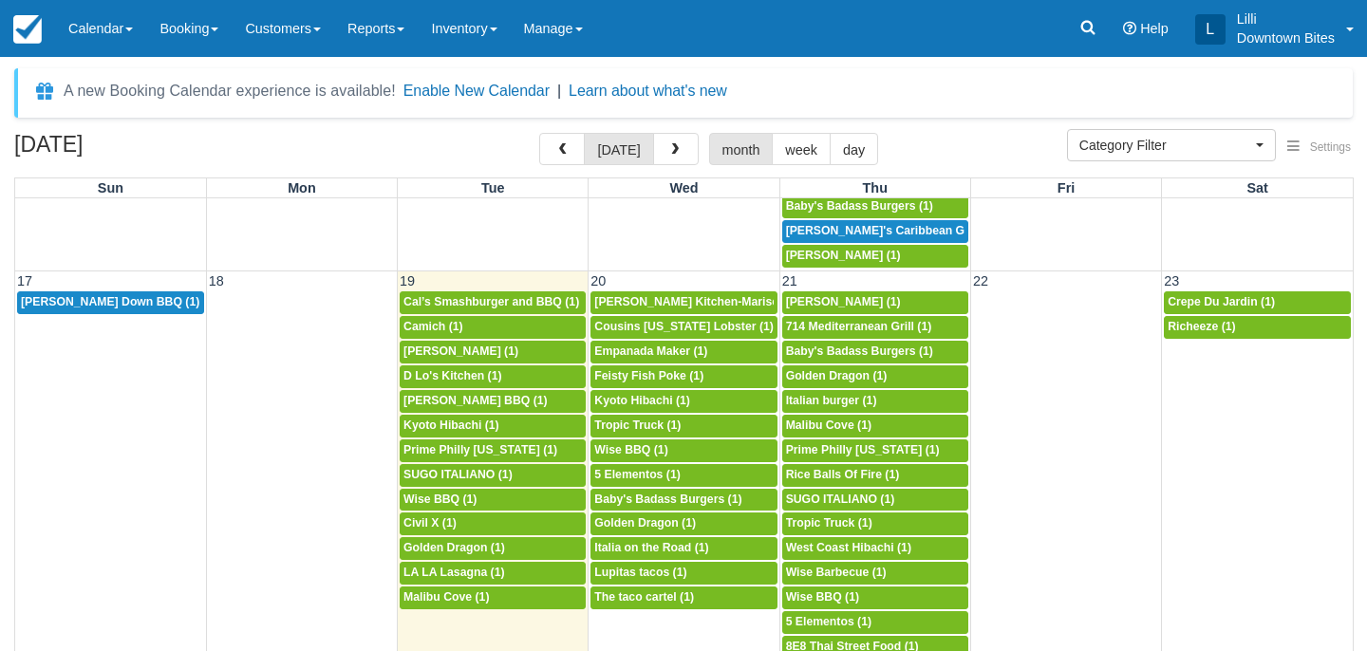
scroll to position [956, 0]
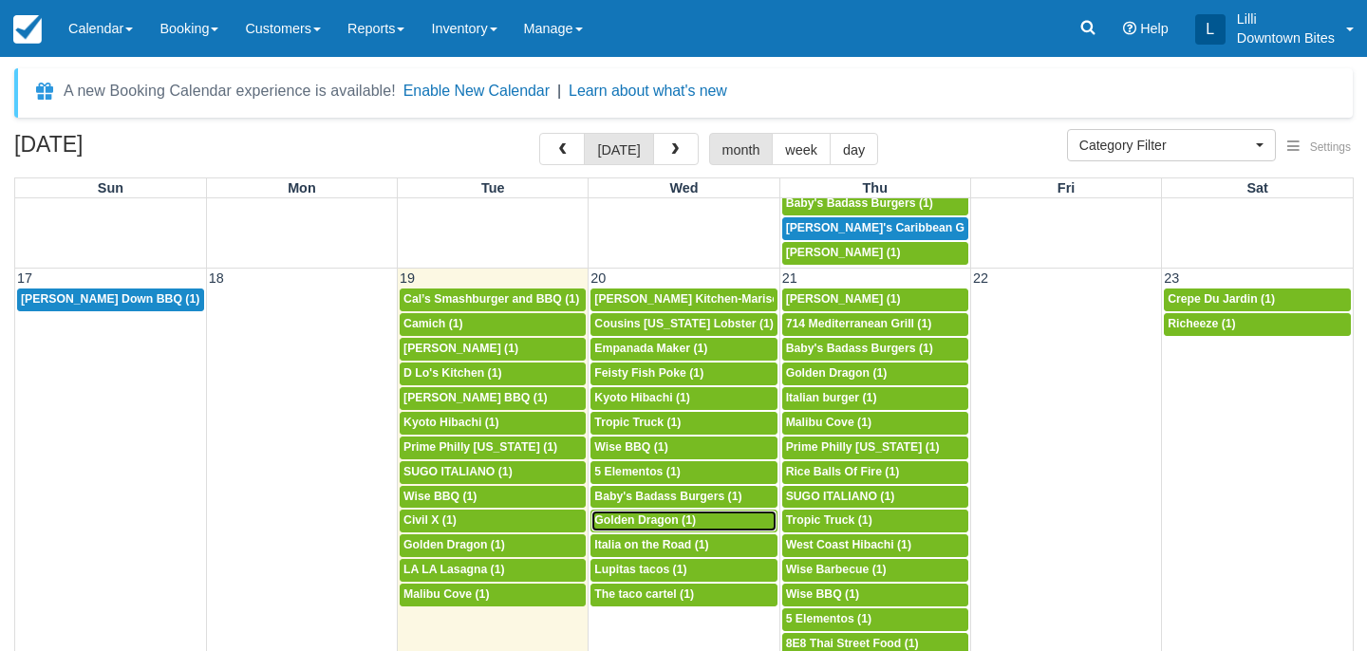
click at [724, 529] on div "5p Golden Dragon (1)" at bounding box center [683, 521] width 179 height 15
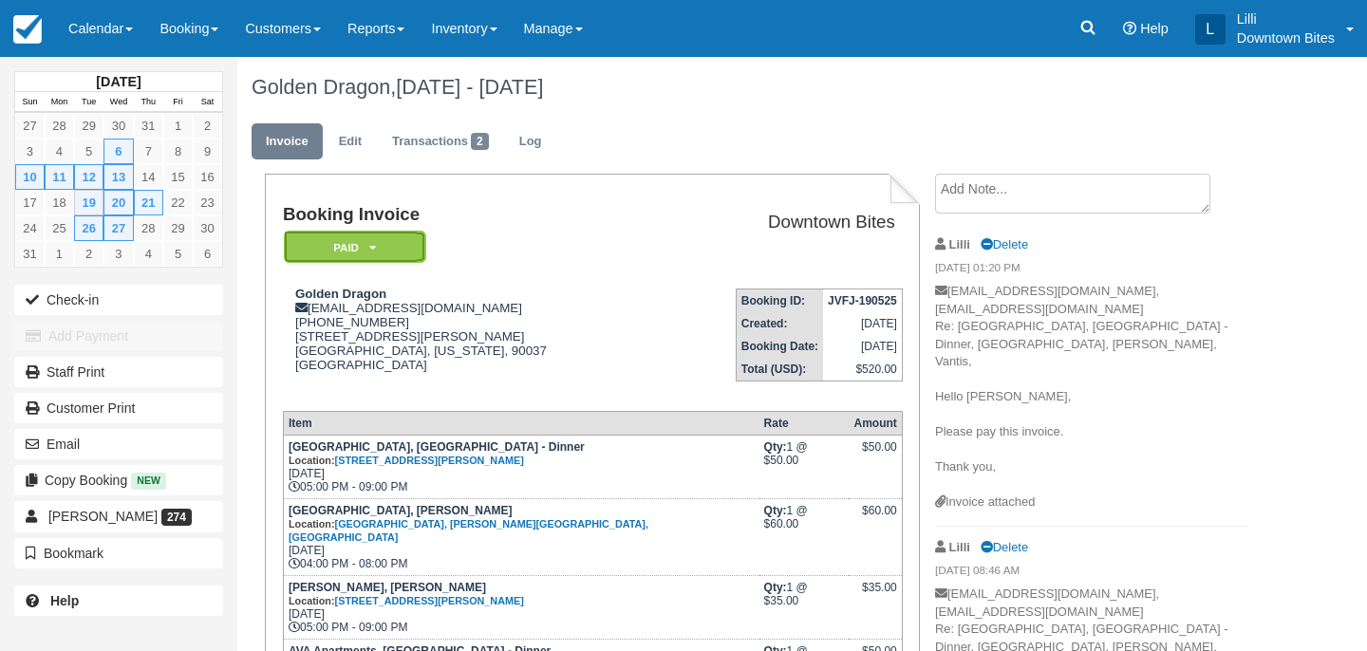
click at [388, 243] on em "Paid" at bounding box center [355, 247] width 142 height 33
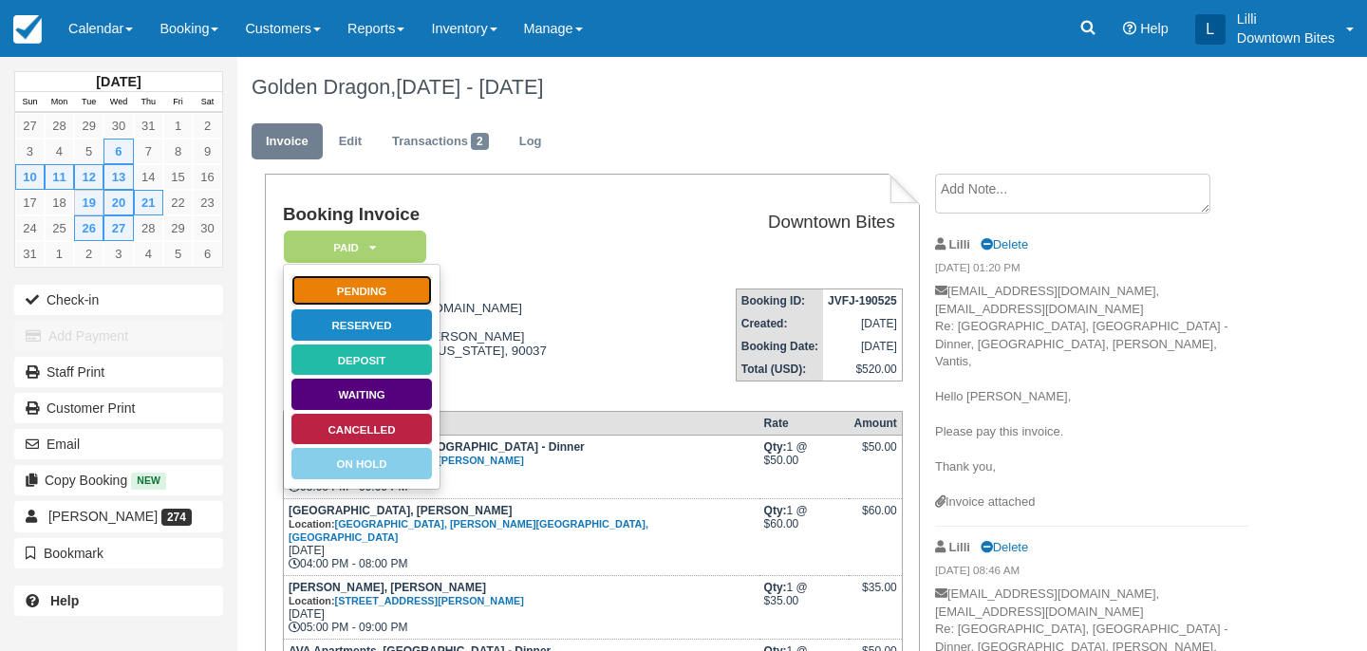
click at [404, 290] on link "Pending" at bounding box center [362, 290] width 142 height 33
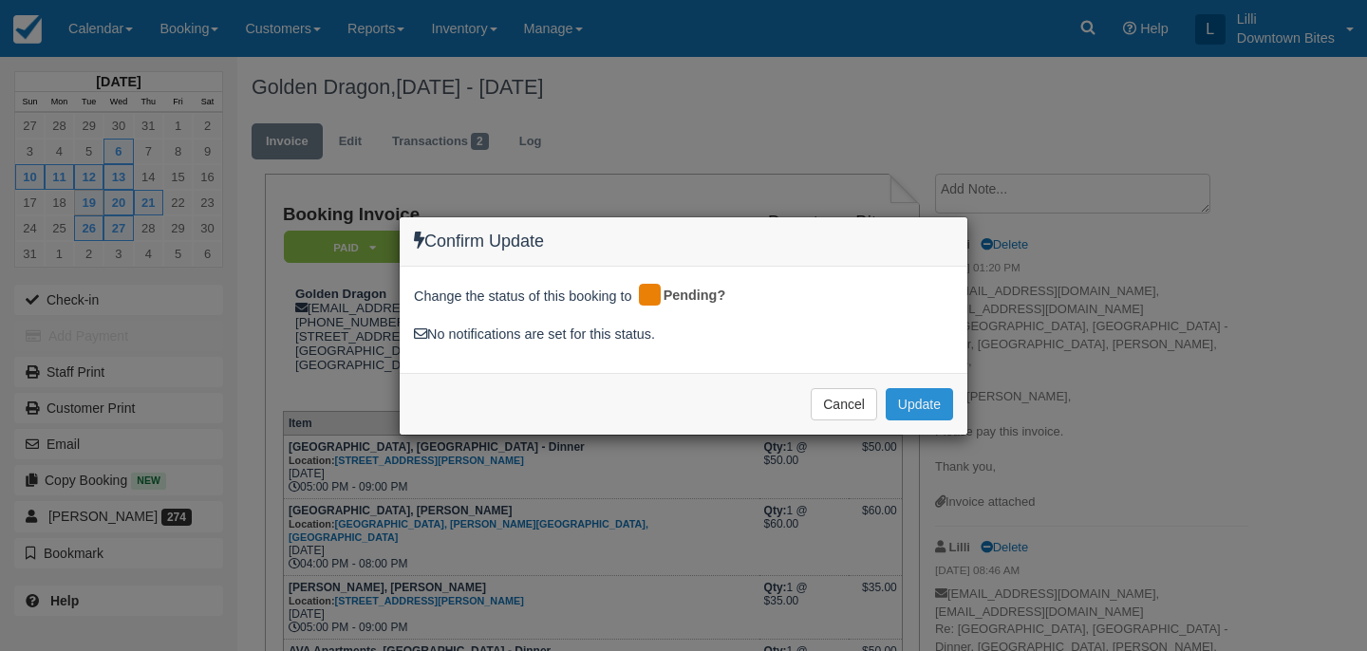
click at [933, 403] on button "Update" at bounding box center [919, 404] width 67 height 32
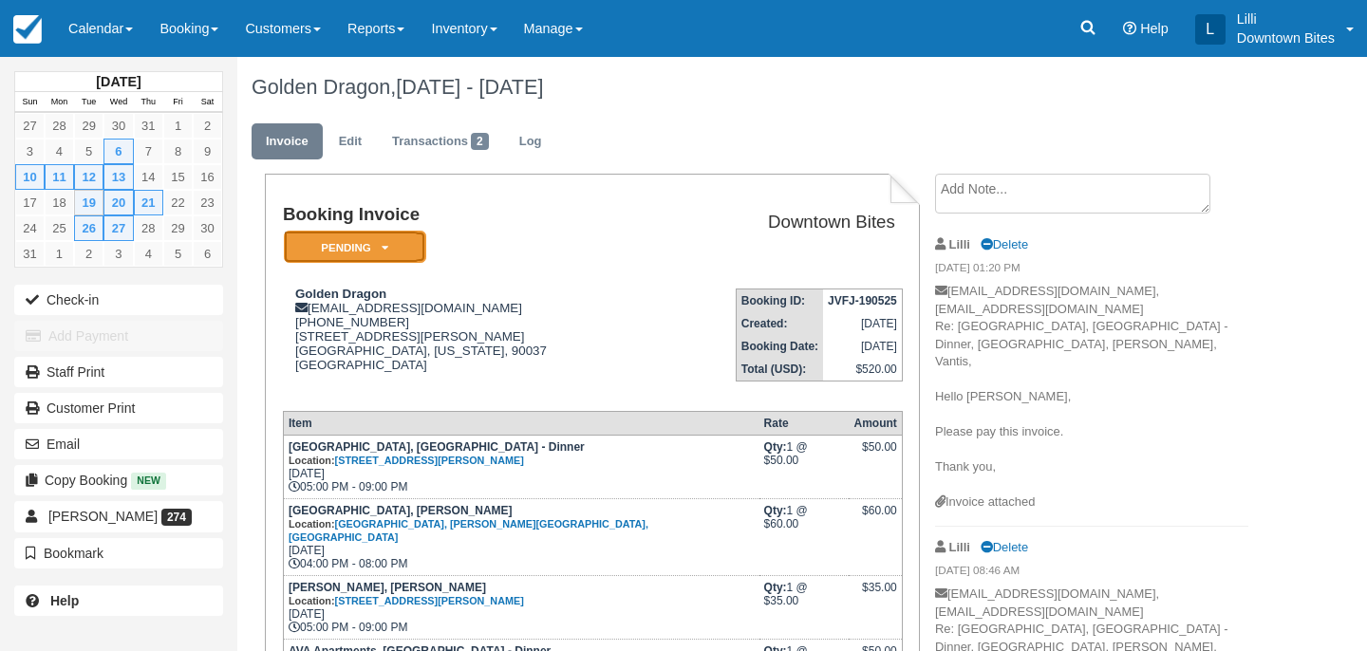
click at [410, 251] on em "Pending" at bounding box center [355, 247] width 142 height 33
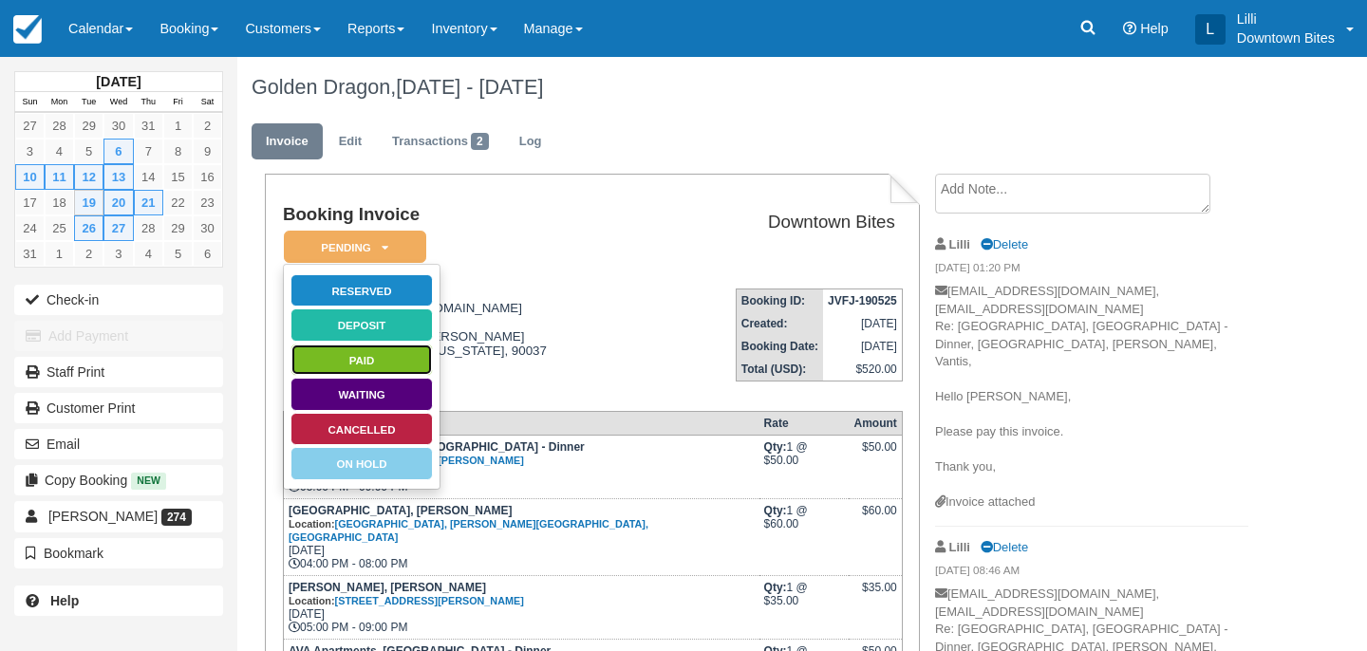
click at [409, 365] on link "Paid" at bounding box center [362, 360] width 142 height 33
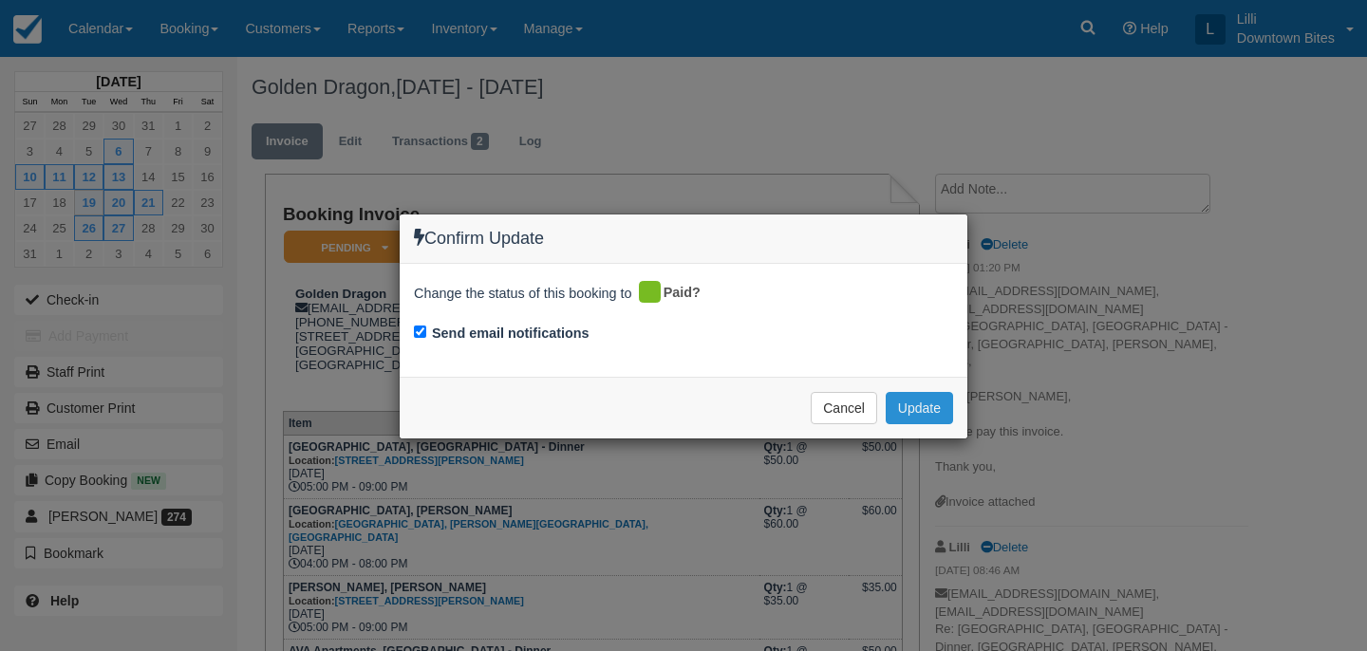
click at [916, 403] on button "Update" at bounding box center [919, 408] width 67 height 32
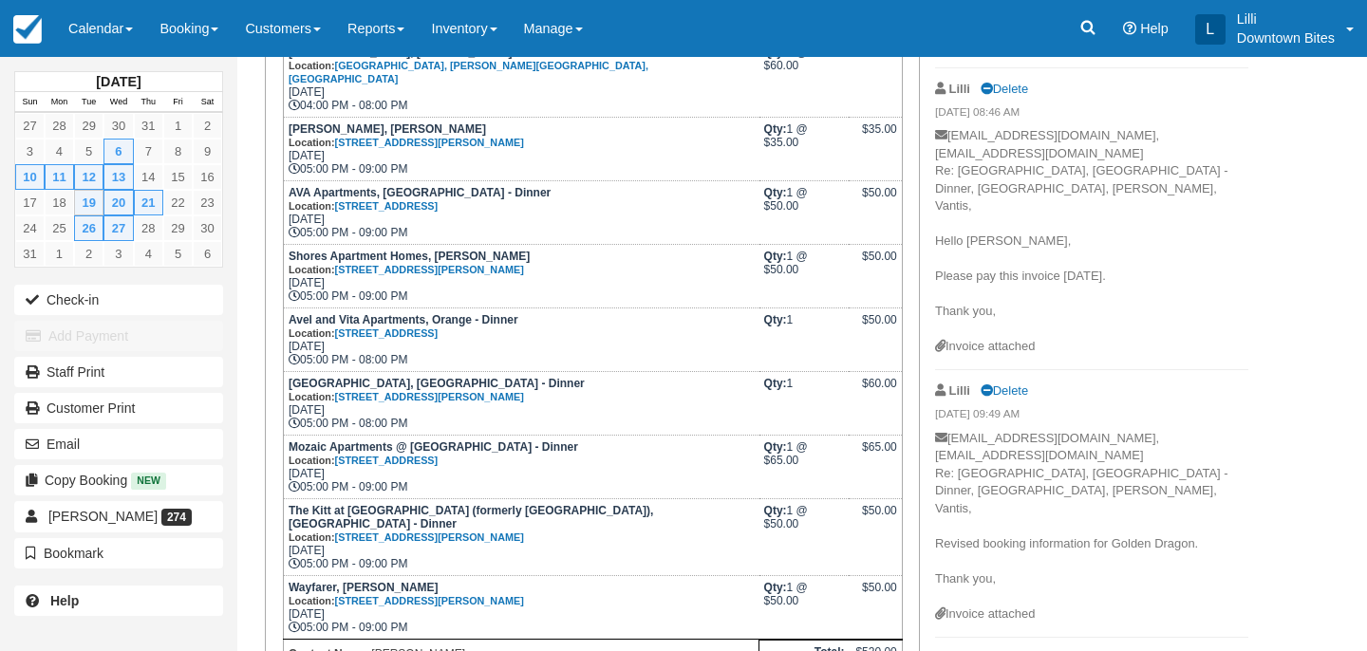
scroll to position [461, 0]
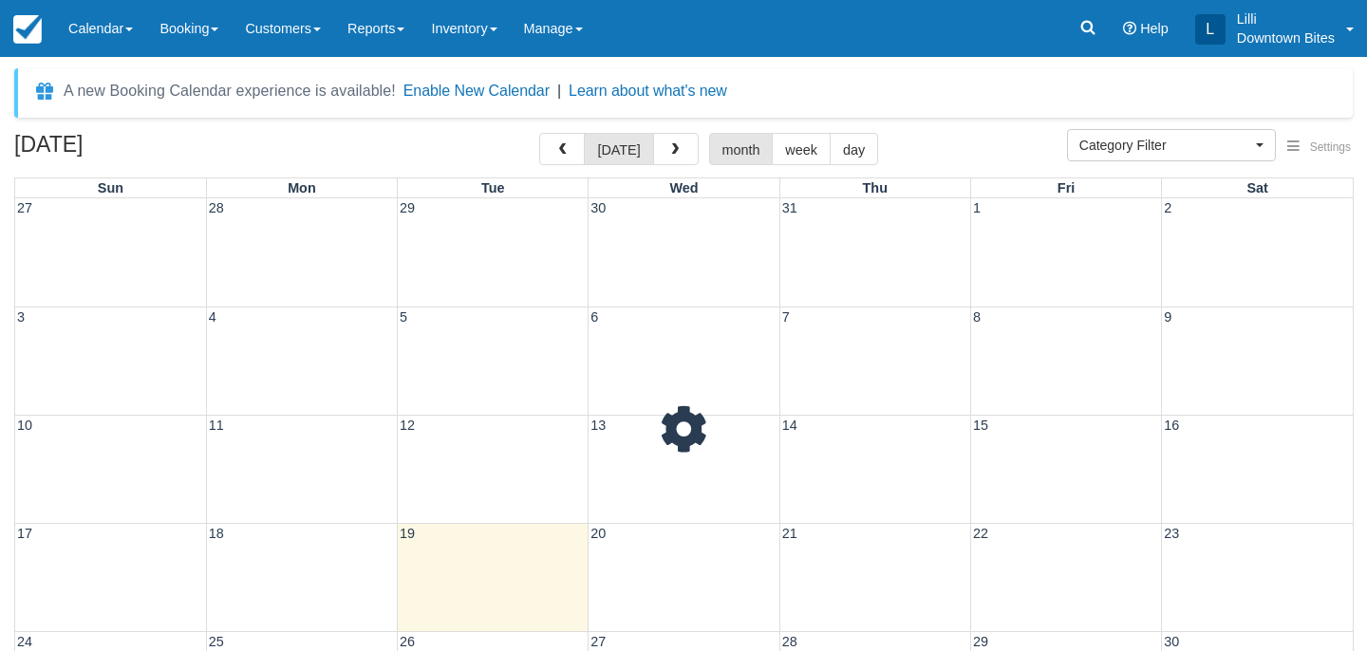
select select
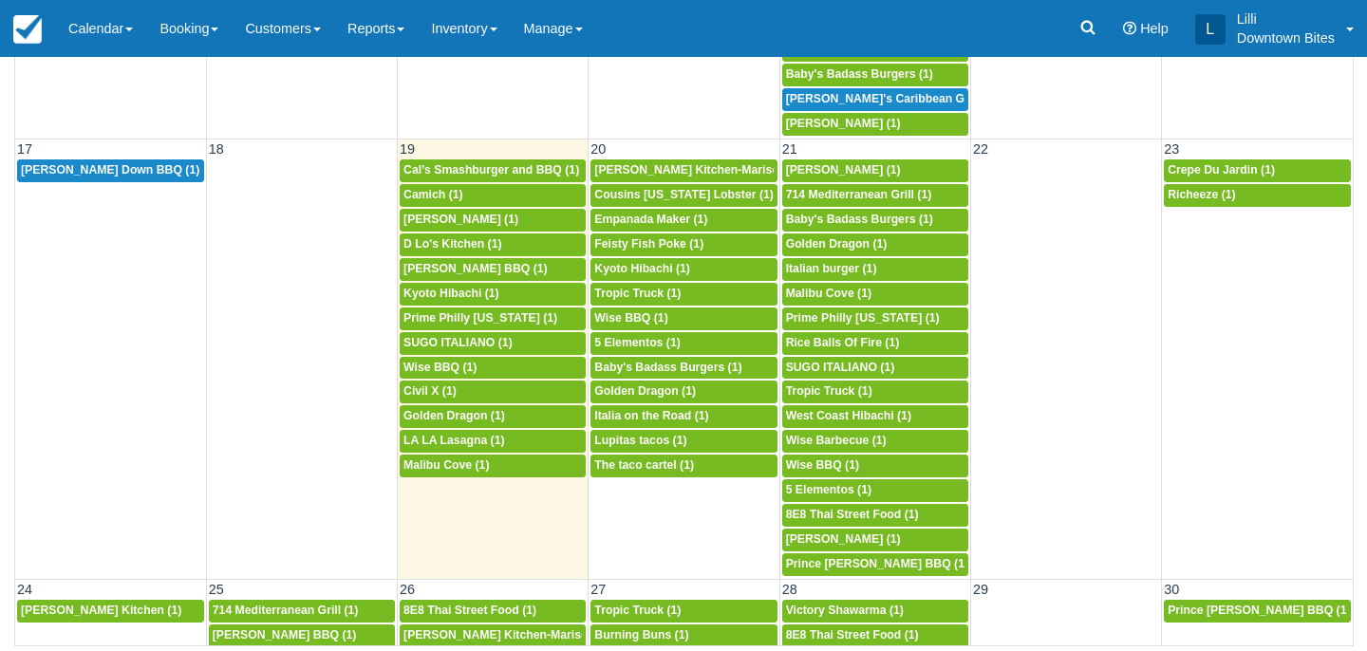
scroll to position [910, 0]
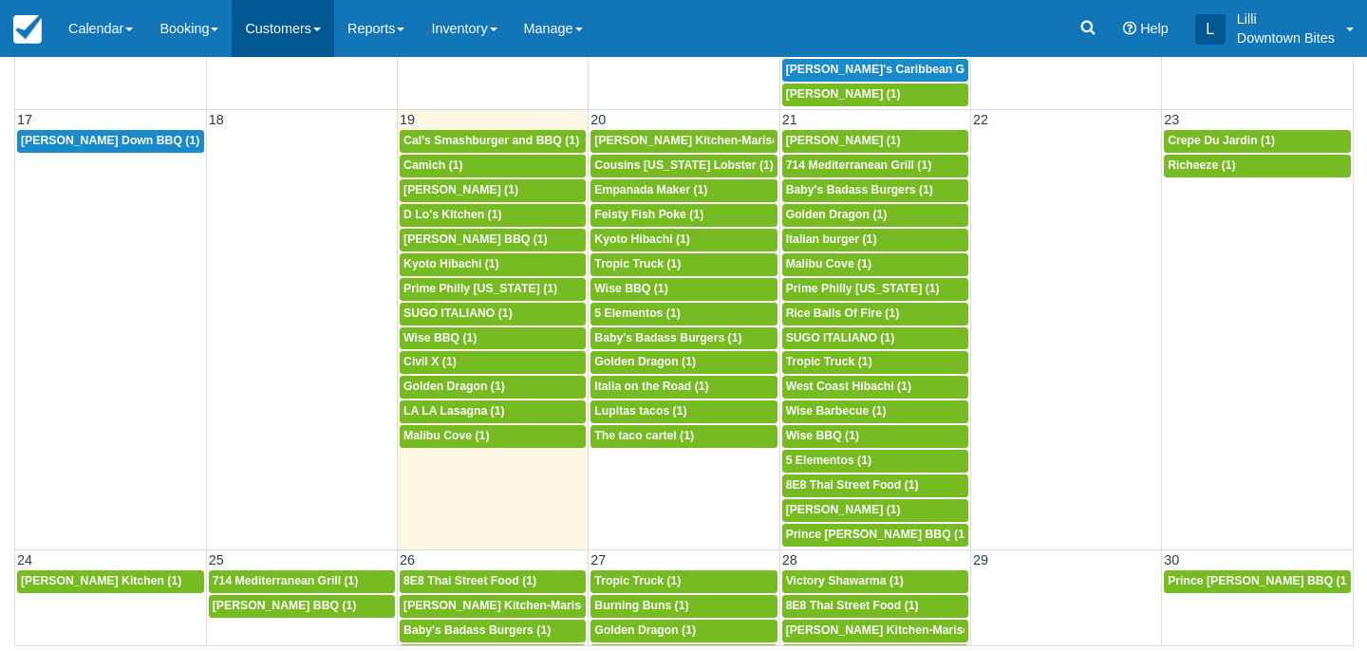
click at [241, 22] on link "Customers" at bounding box center [283, 28] width 103 height 57
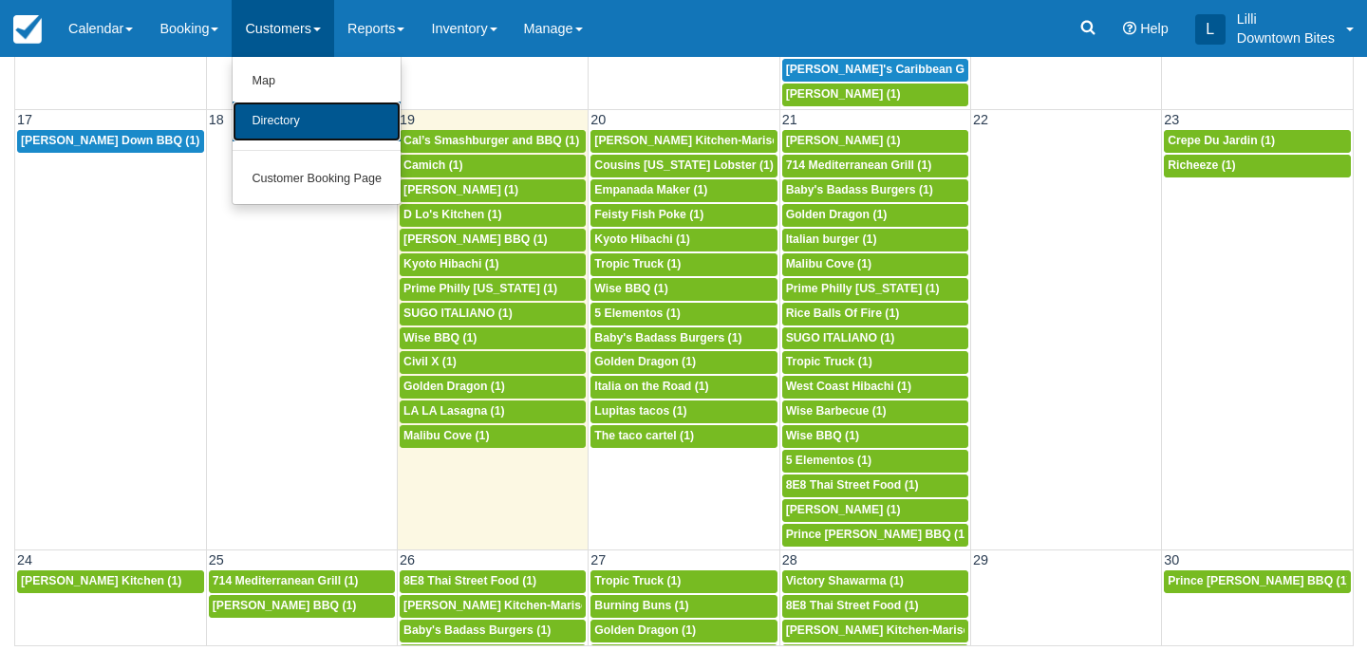
click at [288, 116] on link "Directory" at bounding box center [317, 122] width 168 height 40
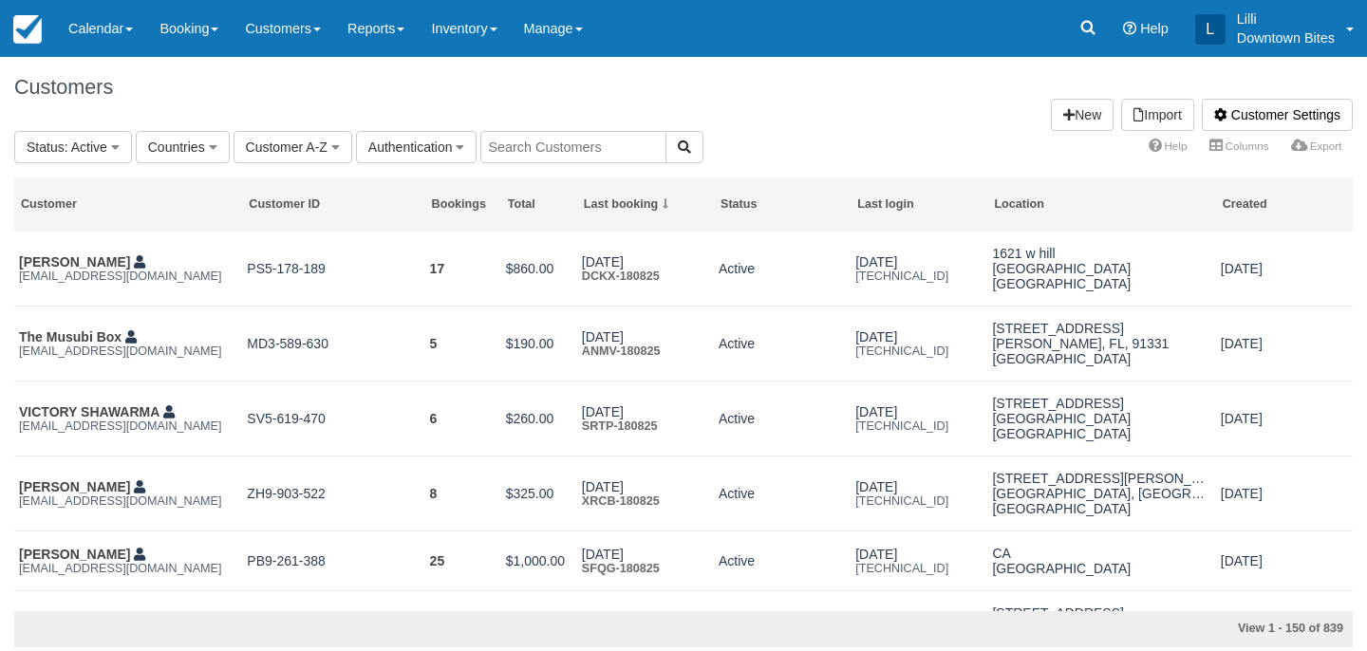
click at [573, 152] on input "text" at bounding box center [574, 147] width 186 height 32
type input "lil"
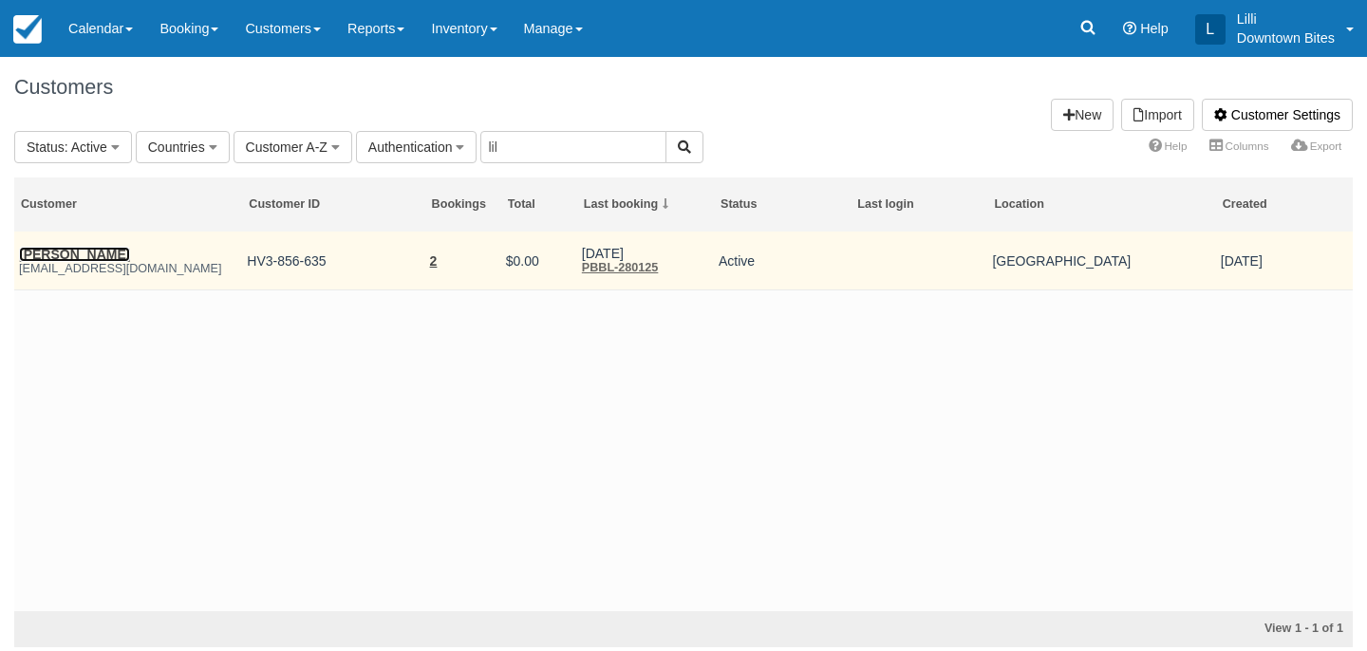
click at [48, 257] on link "James Mcintosh" at bounding box center [74, 254] width 111 height 15
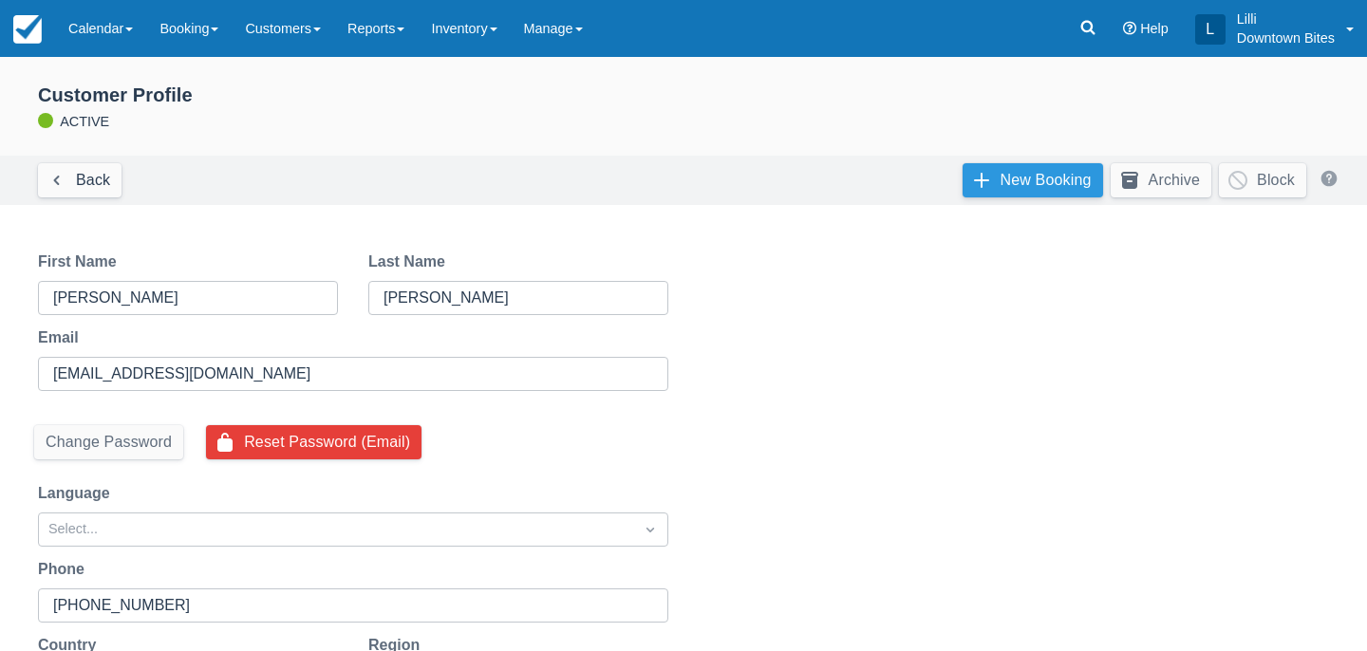
click at [1022, 179] on link "New Booking" at bounding box center [1033, 180] width 141 height 34
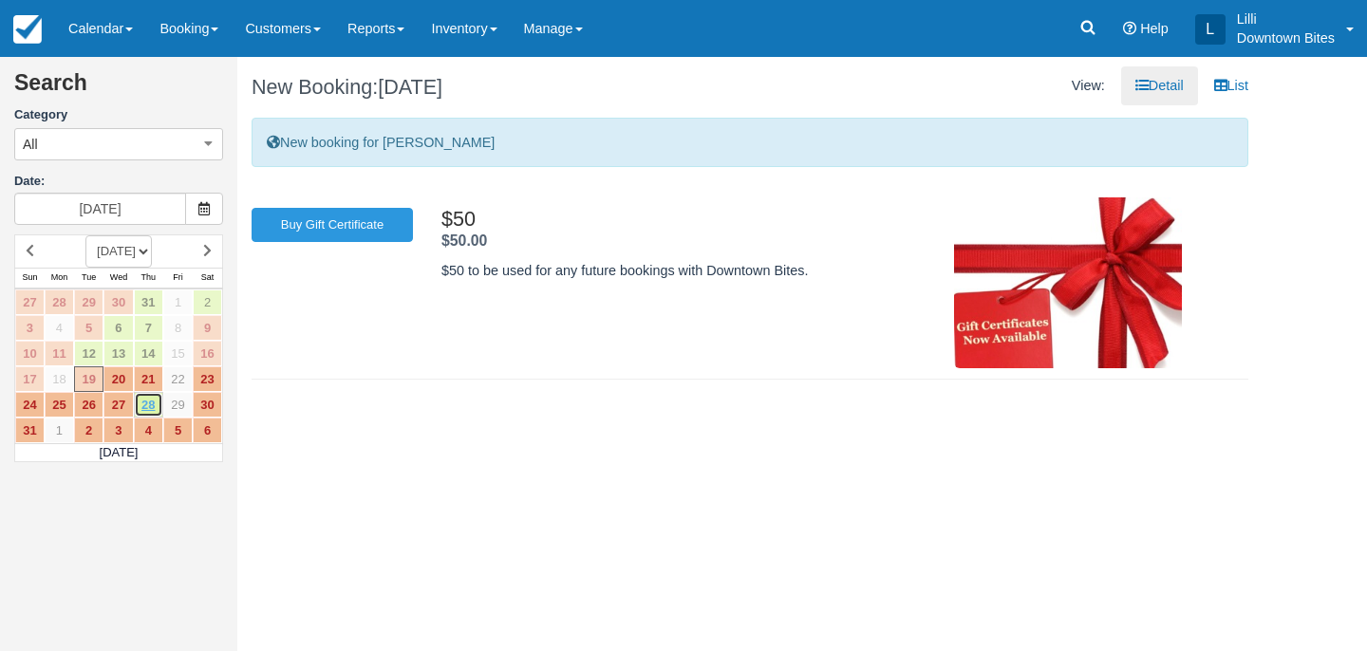
click at [147, 407] on link "28" at bounding box center [148, 405] width 29 height 26
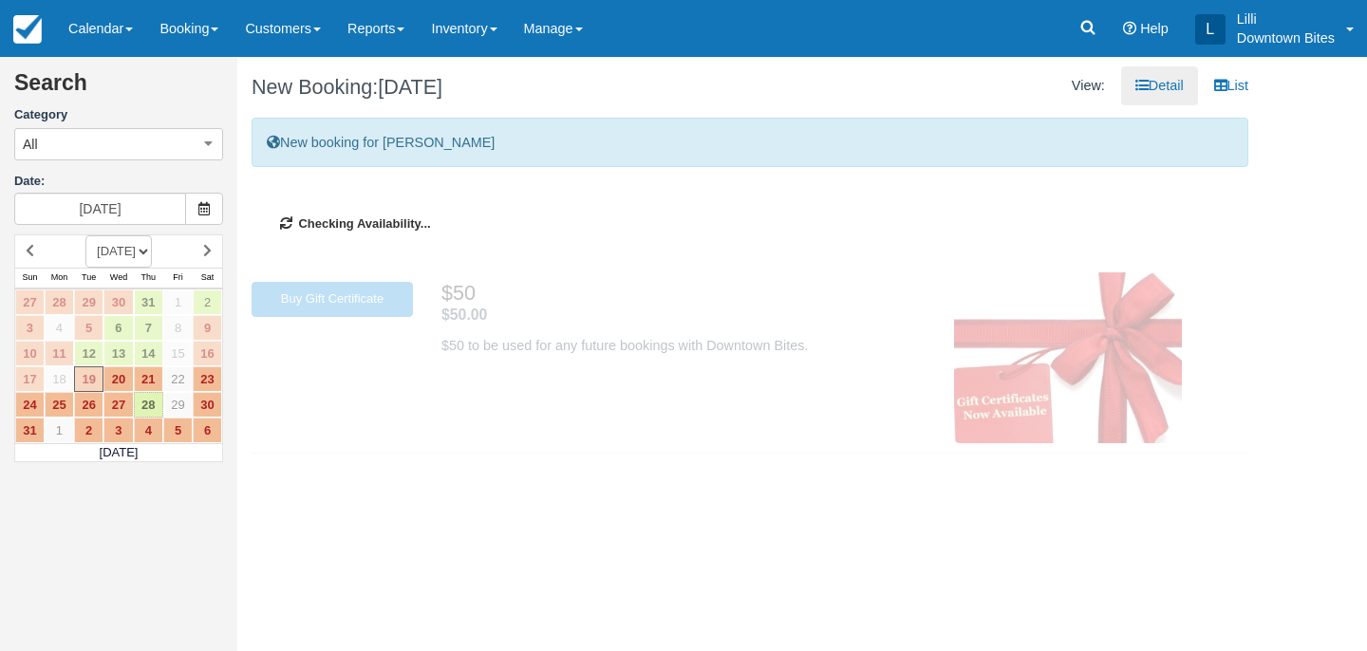
type input "[DATE]"
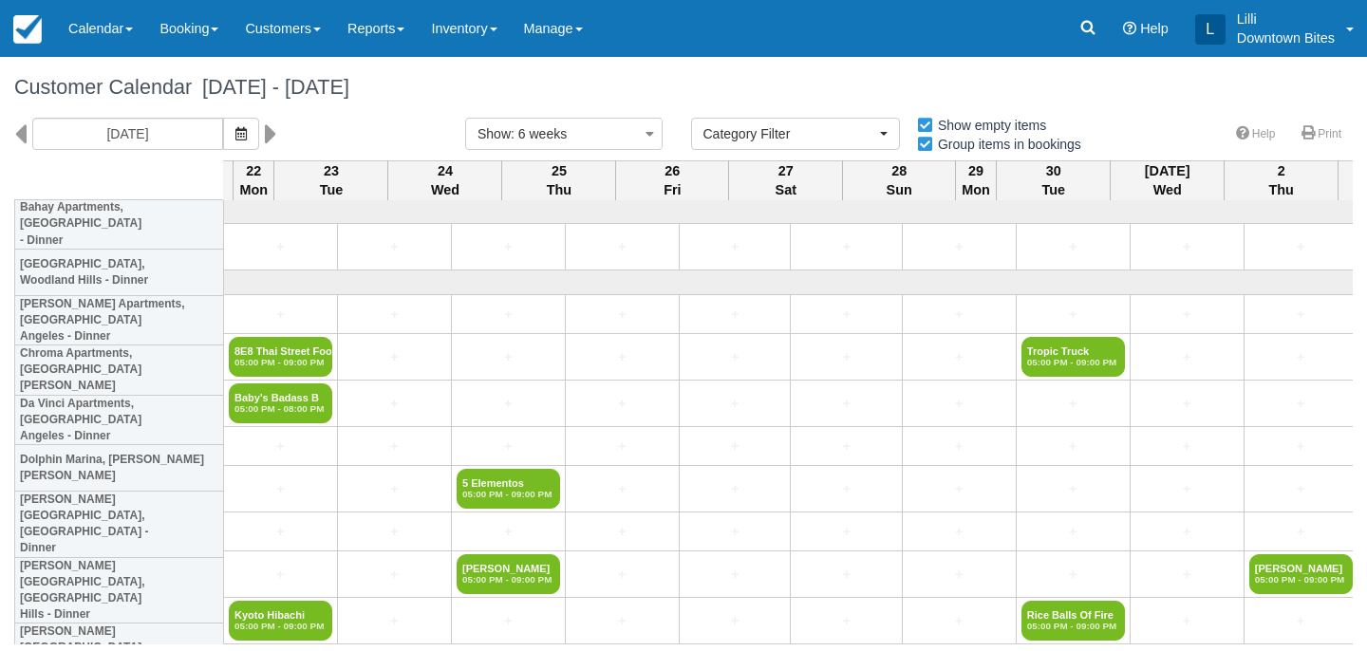
select select
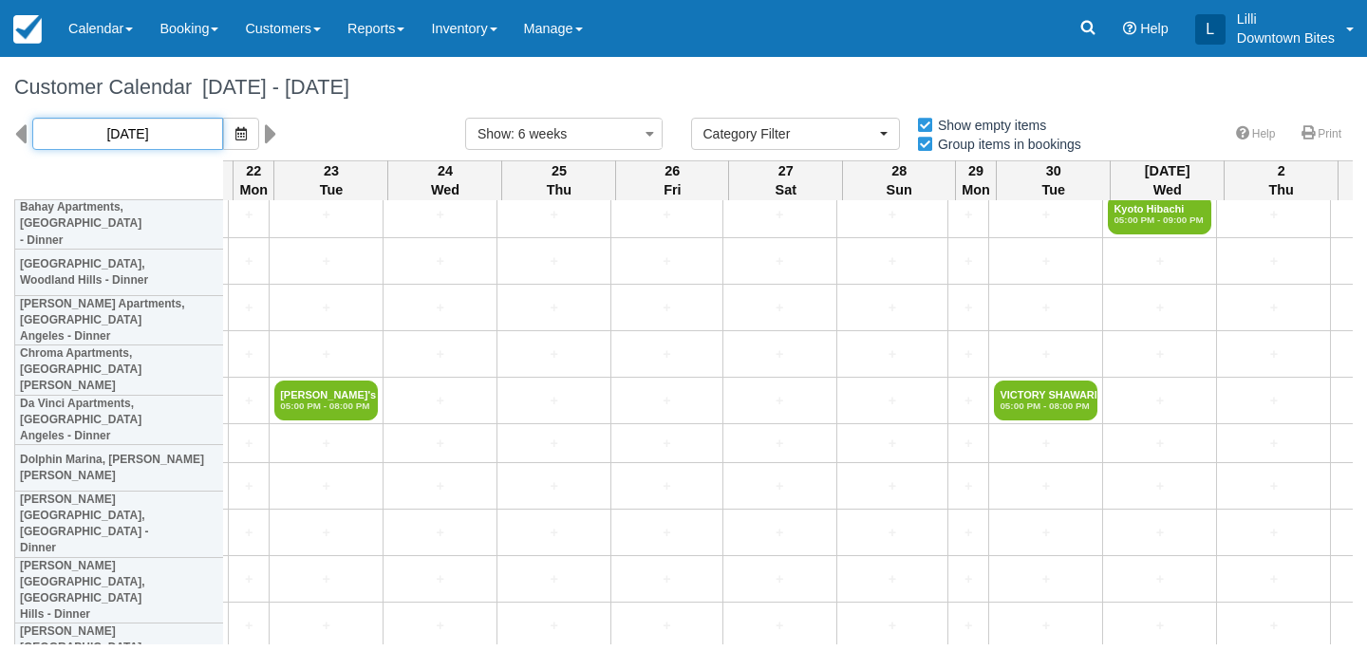
click at [145, 136] on input "[DATE]" at bounding box center [127, 134] width 191 height 32
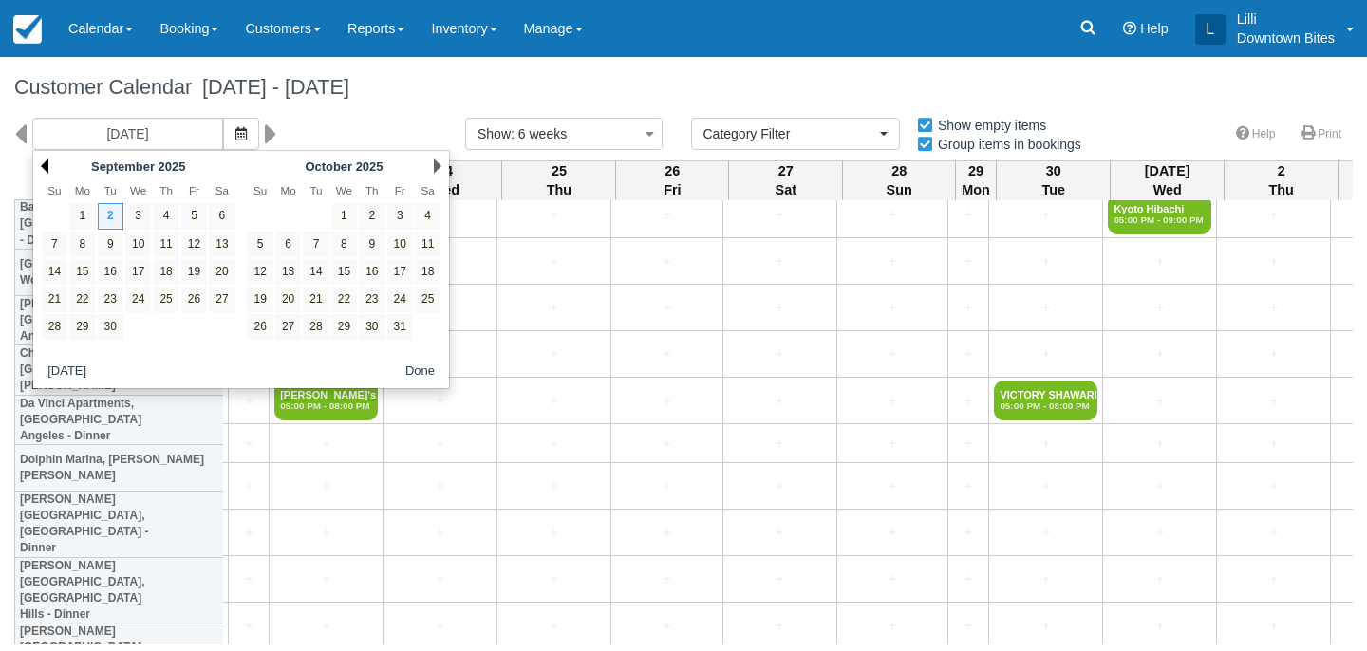
click at [47, 160] on link "Prev" at bounding box center [45, 166] width 8 height 15
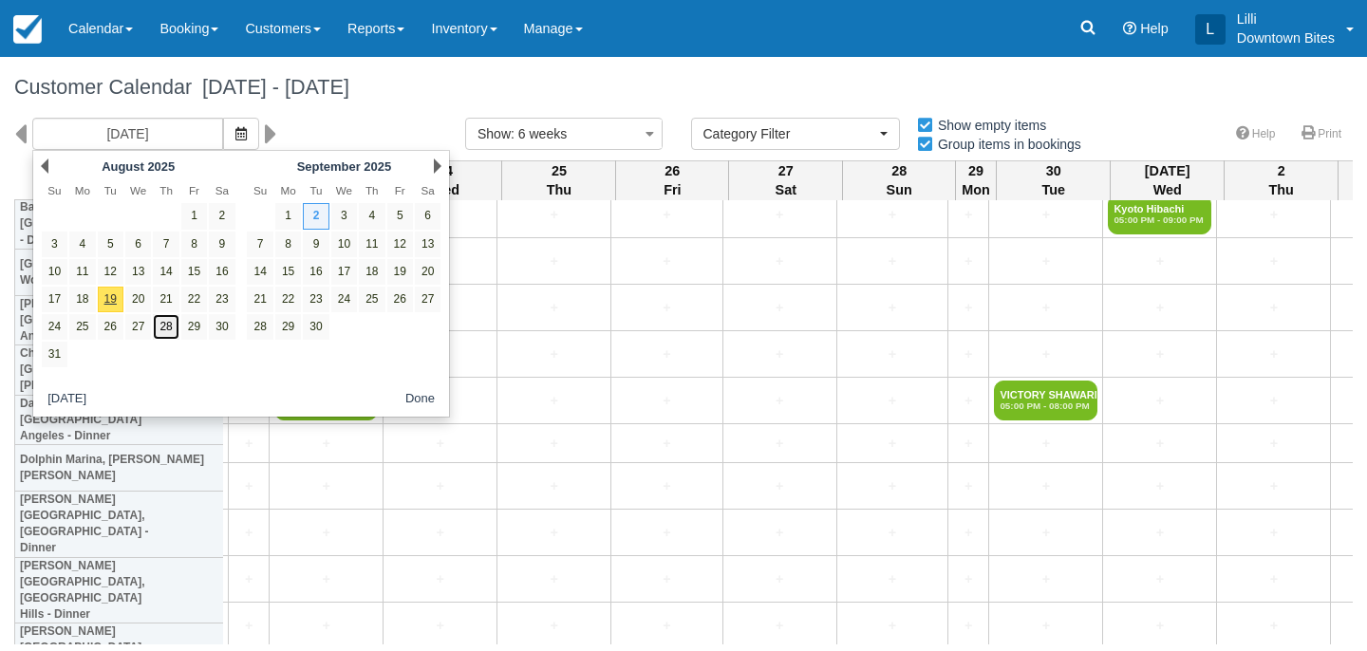
click at [169, 324] on link "28" at bounding box center [166, 327] width 26 height 26
type input "[DATE]"
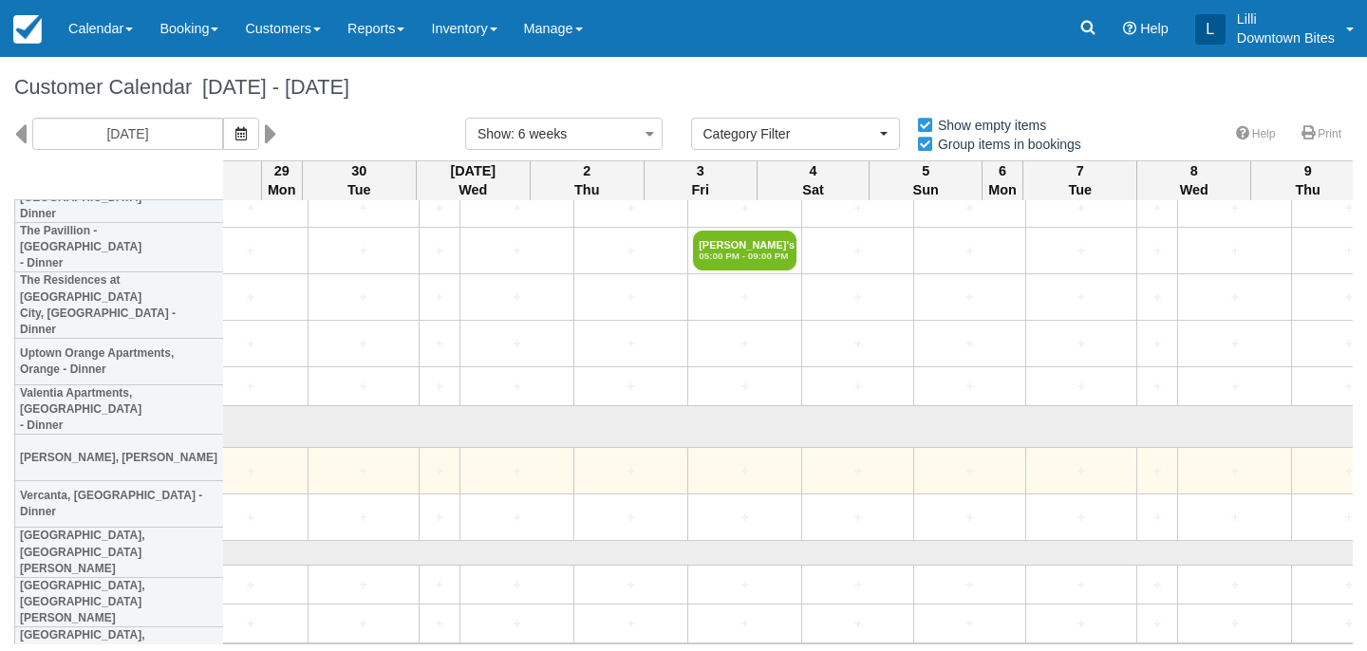
scroll to position [4748, 3317]
